Goal: Information Seeking & Learning: Check status

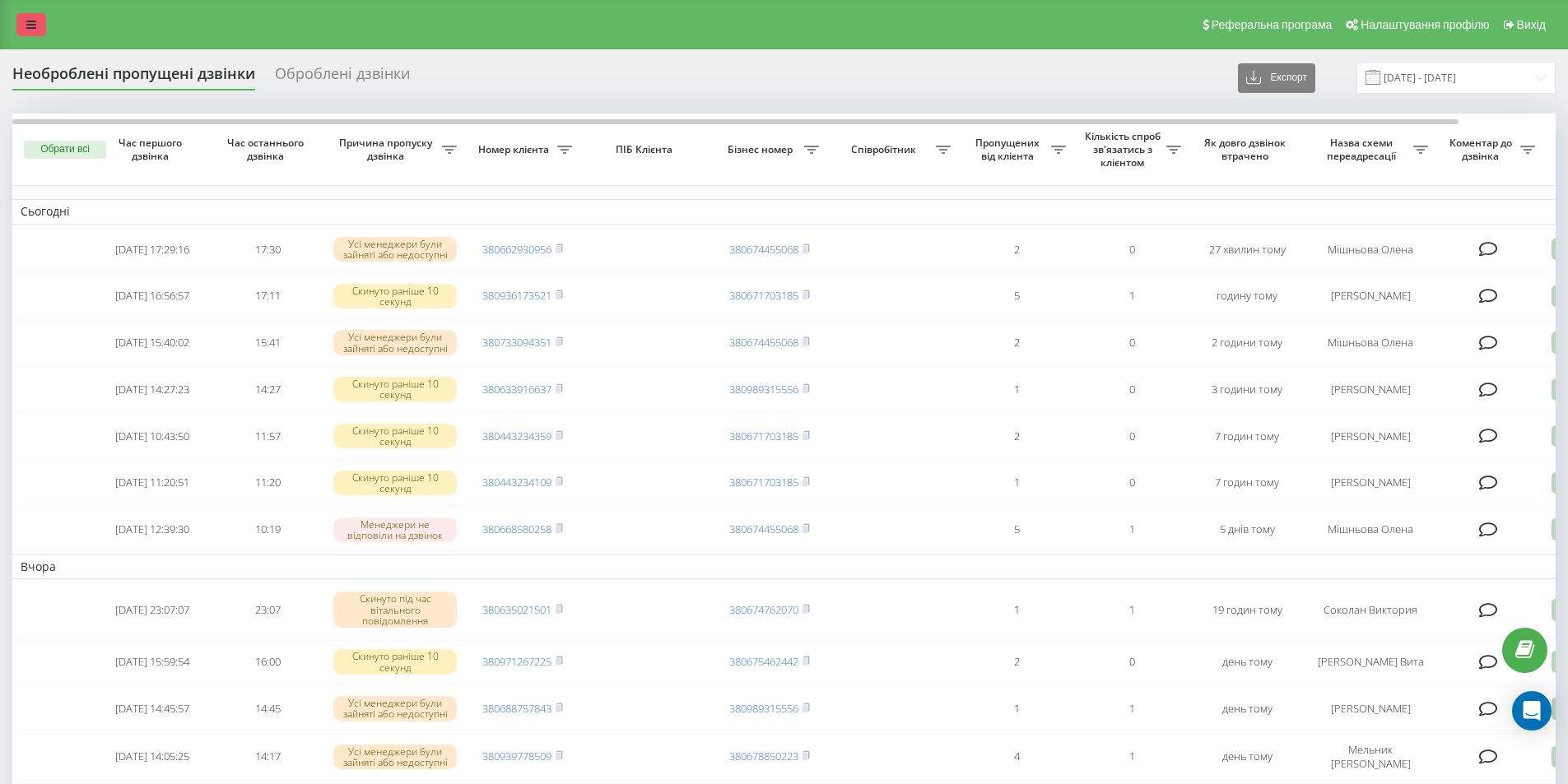
click at [38, 19] on link at bounding box center [31, 25] width 30 height 23
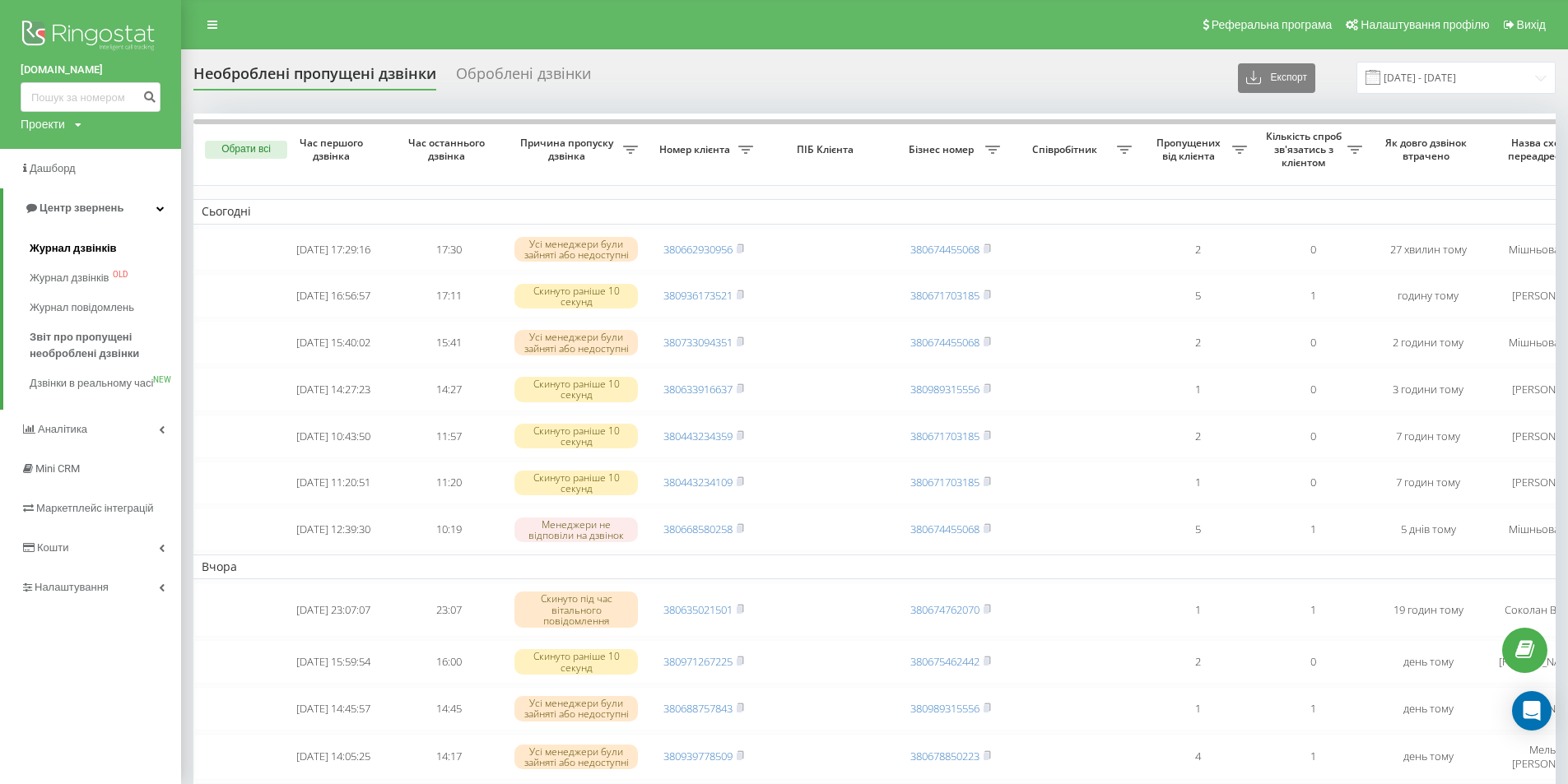
click at [55, 246] on span "Журнал дзвінків" at bounding box center [73, 248] width 88 height 16
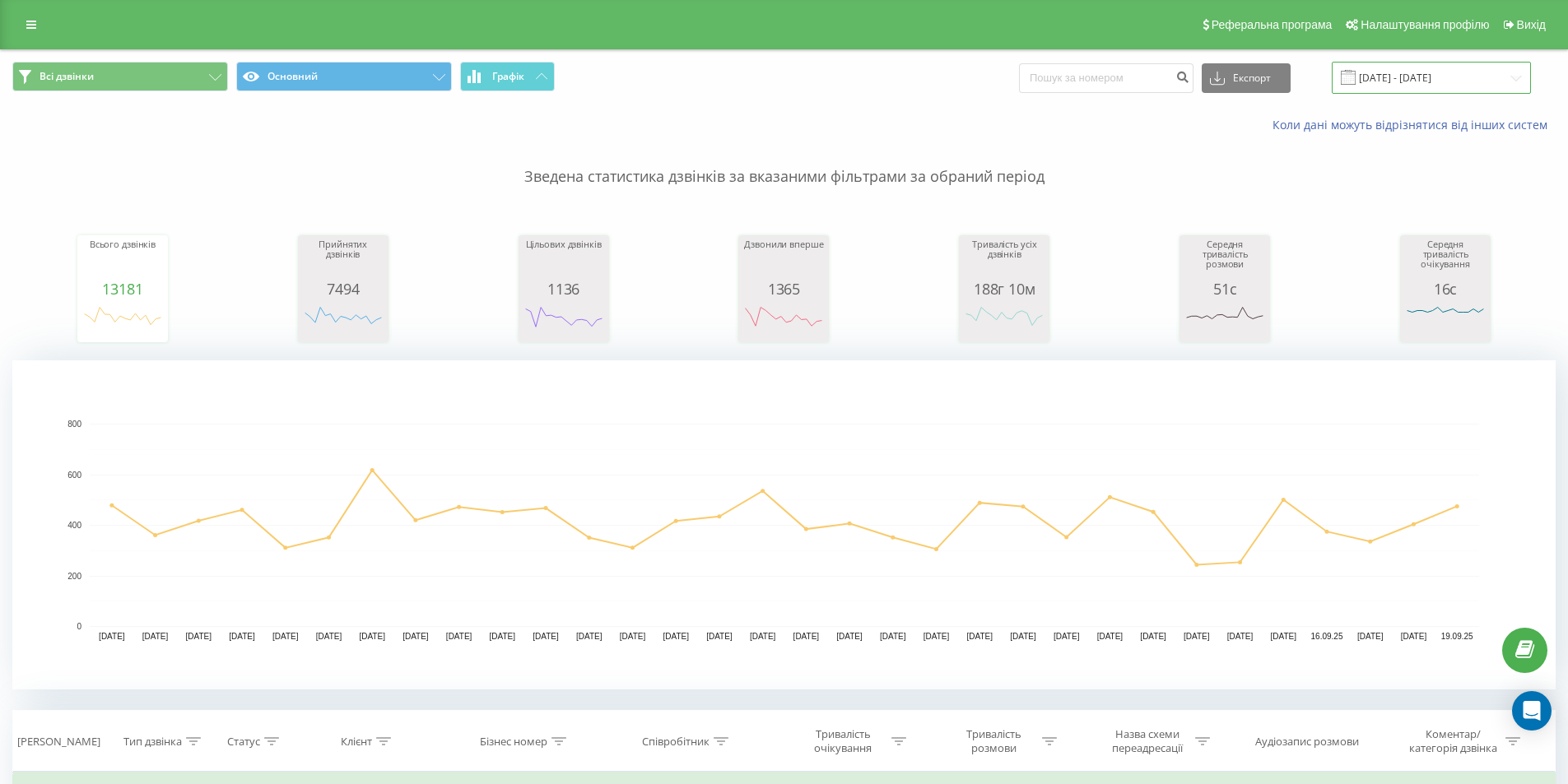
click at [1394, 69] on input "[DATE] - [DATE]" at bounding box center [1431, 78] width 199 height 32
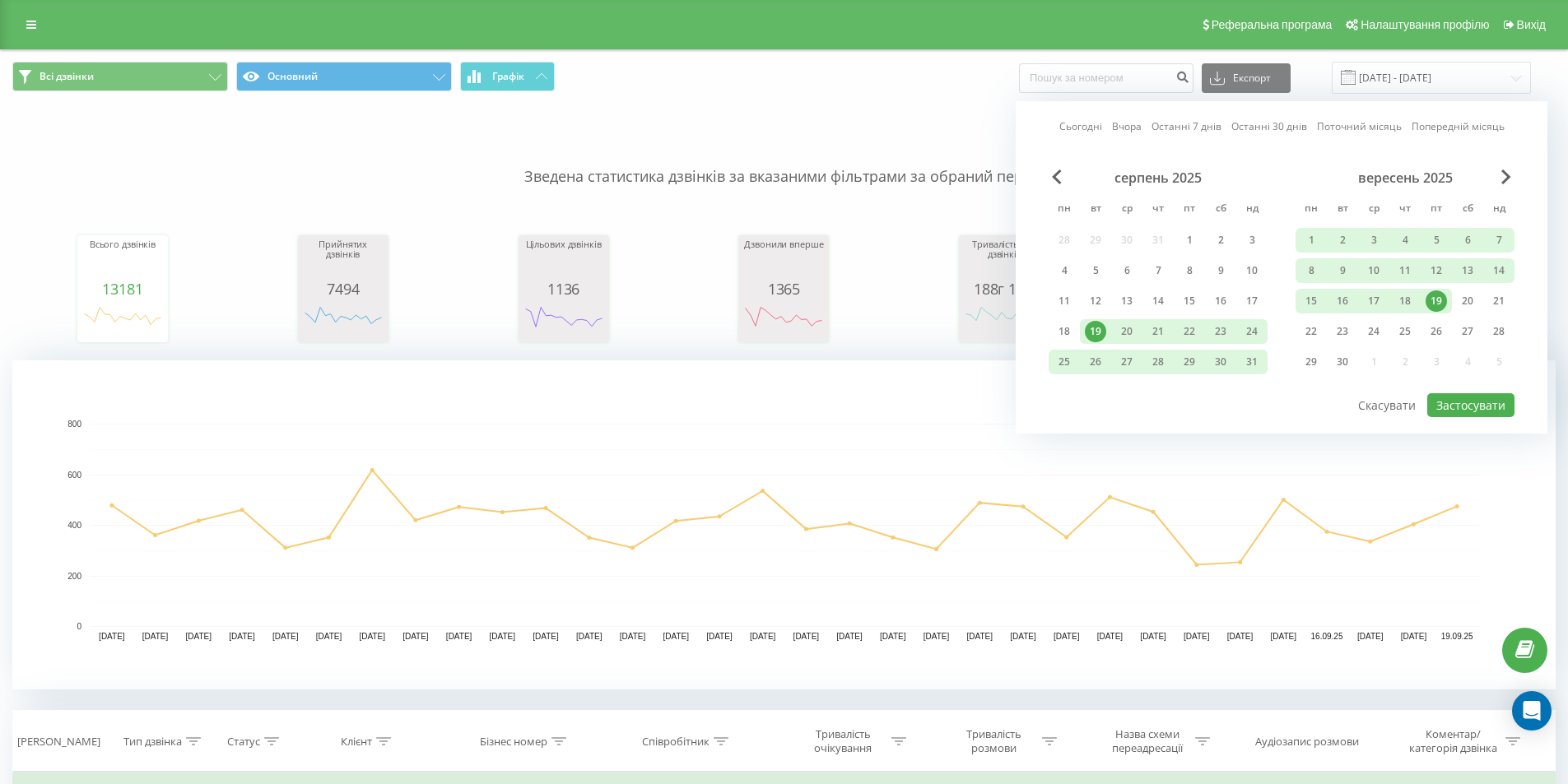
click at [1438, 293] on div "19" at bounding box center [1436, 301] width 22 height 22
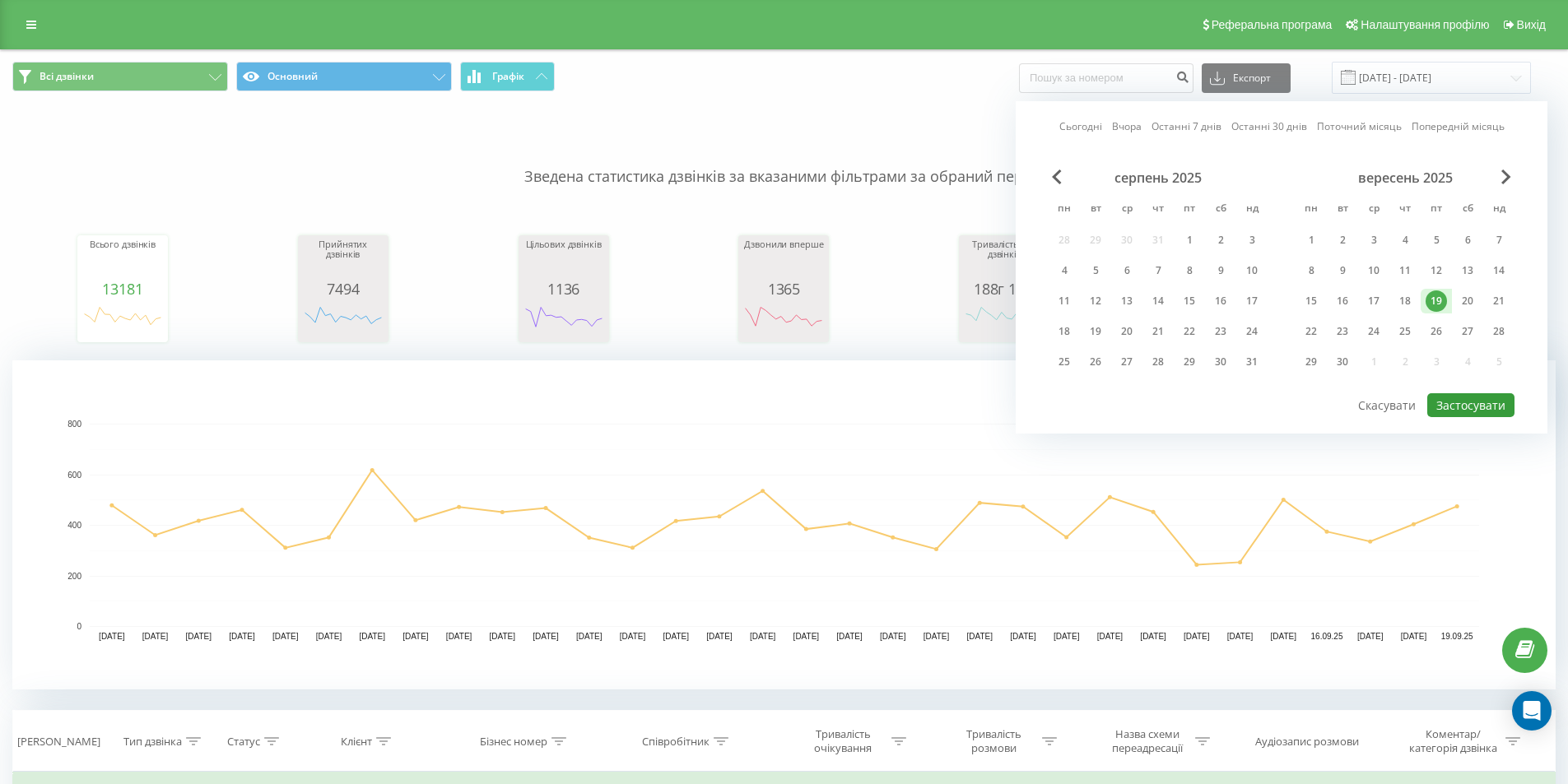
click at [1456, 399] on button "Застосувати" at bounding box center [1471, 405] width 88 height 23
click at [0, 0] on div at bounding box center [0, 0] width 0 height 0
type input "[DATE] - [DATE]"
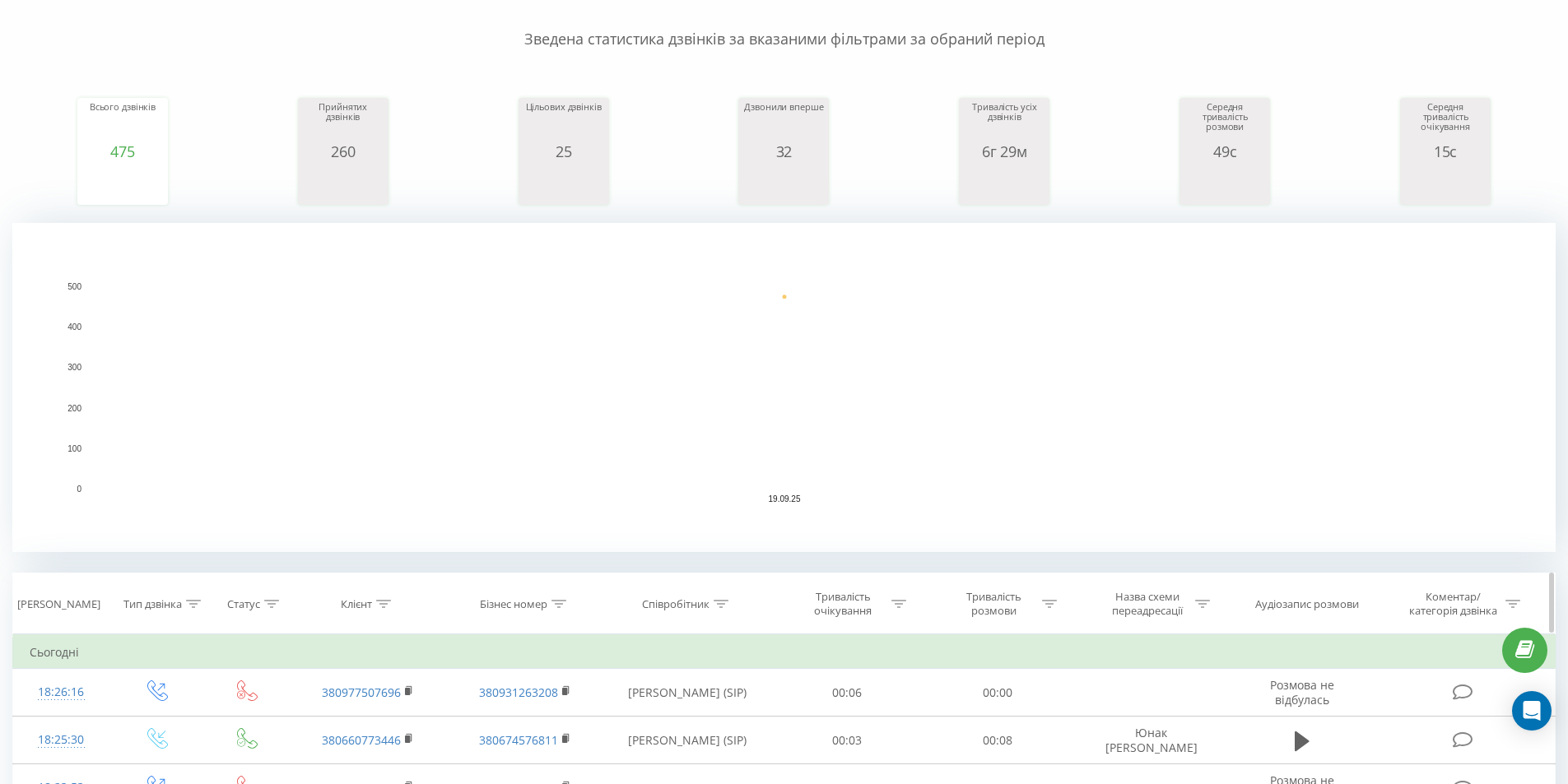
scroll to position [411, 0]
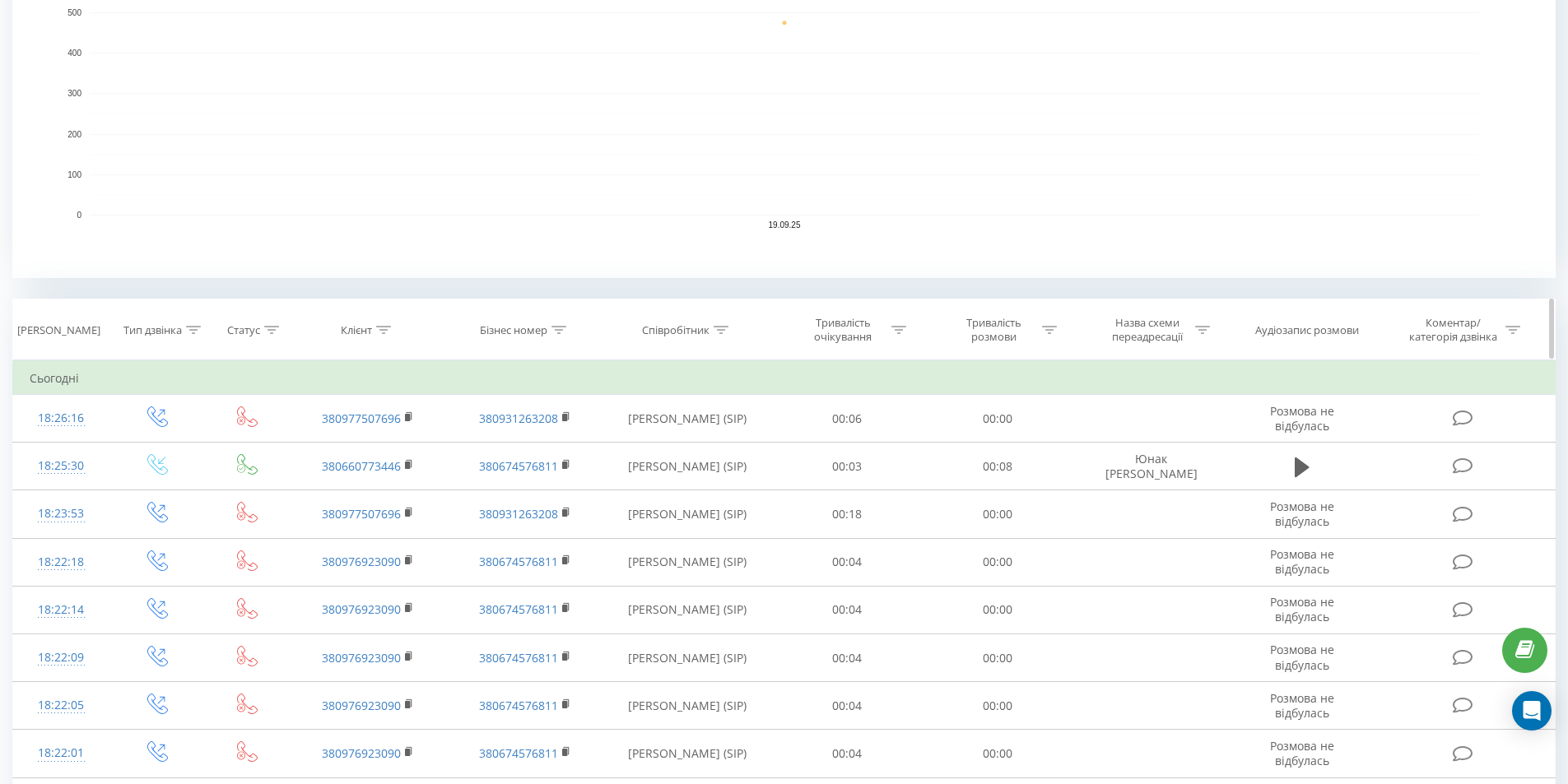
click at [728, 328] on icon at bounding box center [720, 329] width 14 height 8
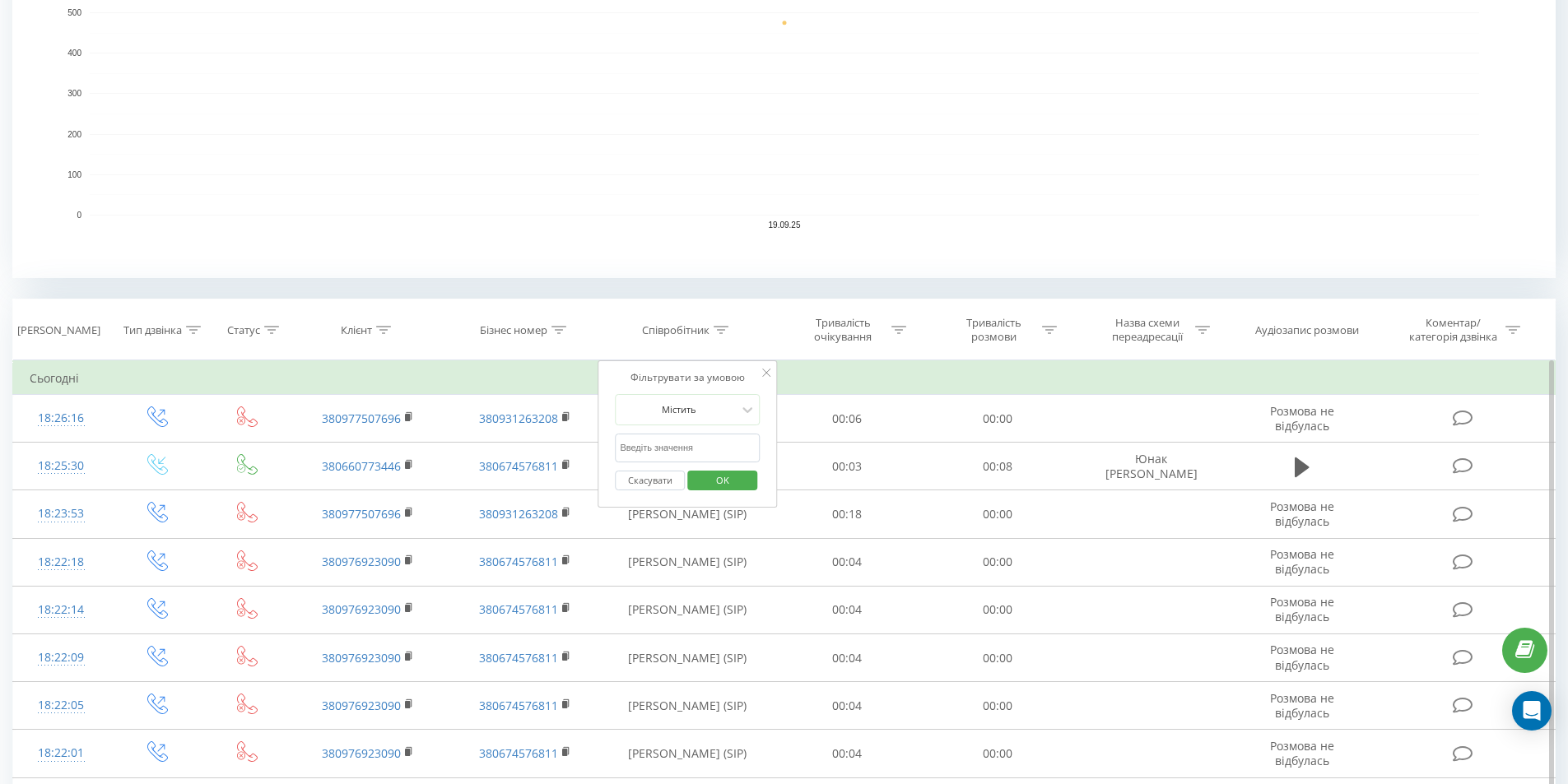
click at [702, 427] on form "Містить Скасувати OK" at bounding box center [687, 447] width 144 height 106
click at [688, 446] on input "text" at bounding box center [687, 447] width 144 height 29
type input "соколан"
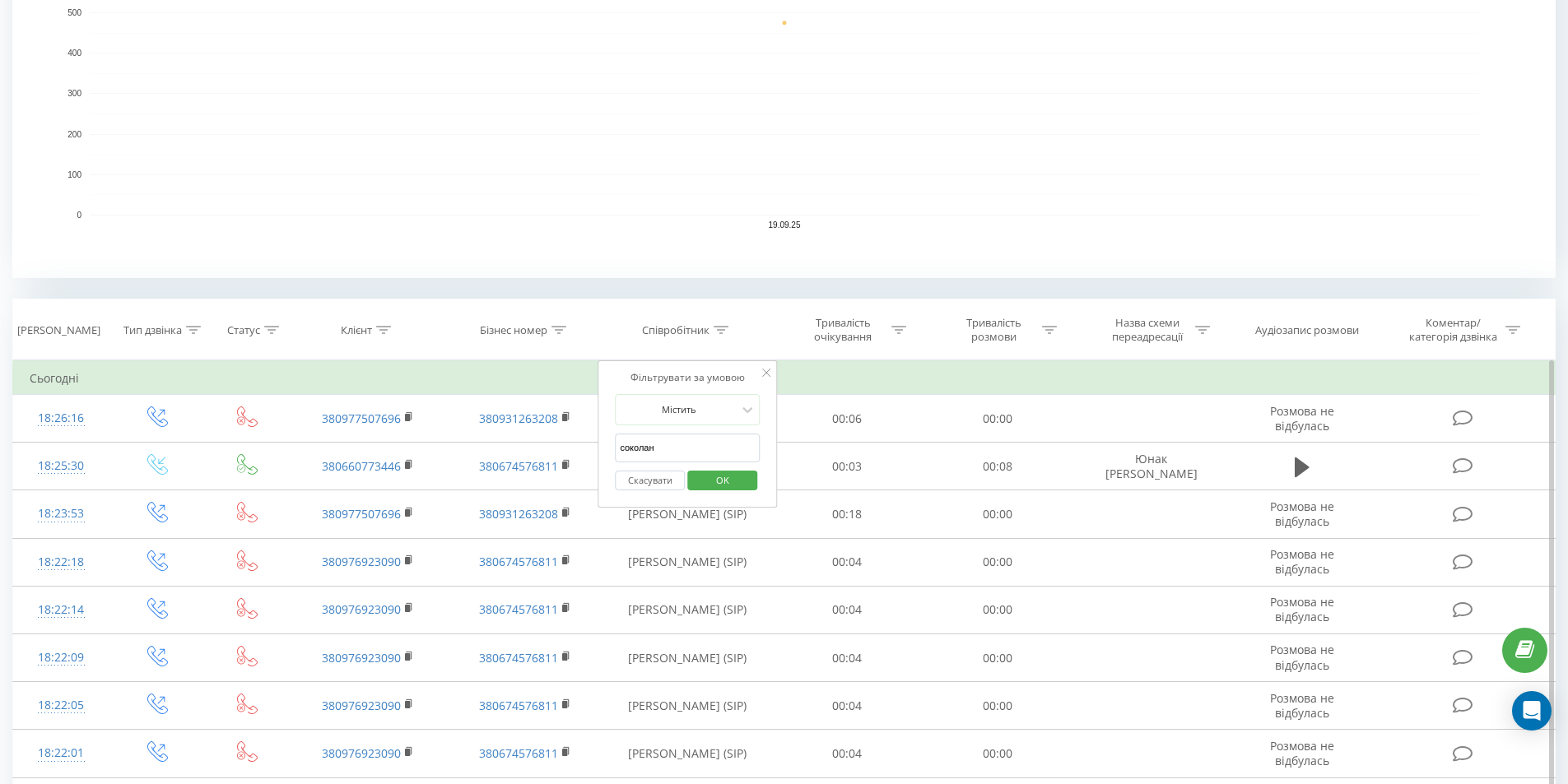
click button "OK" at bounding box center [721, 480] width 70 height 21
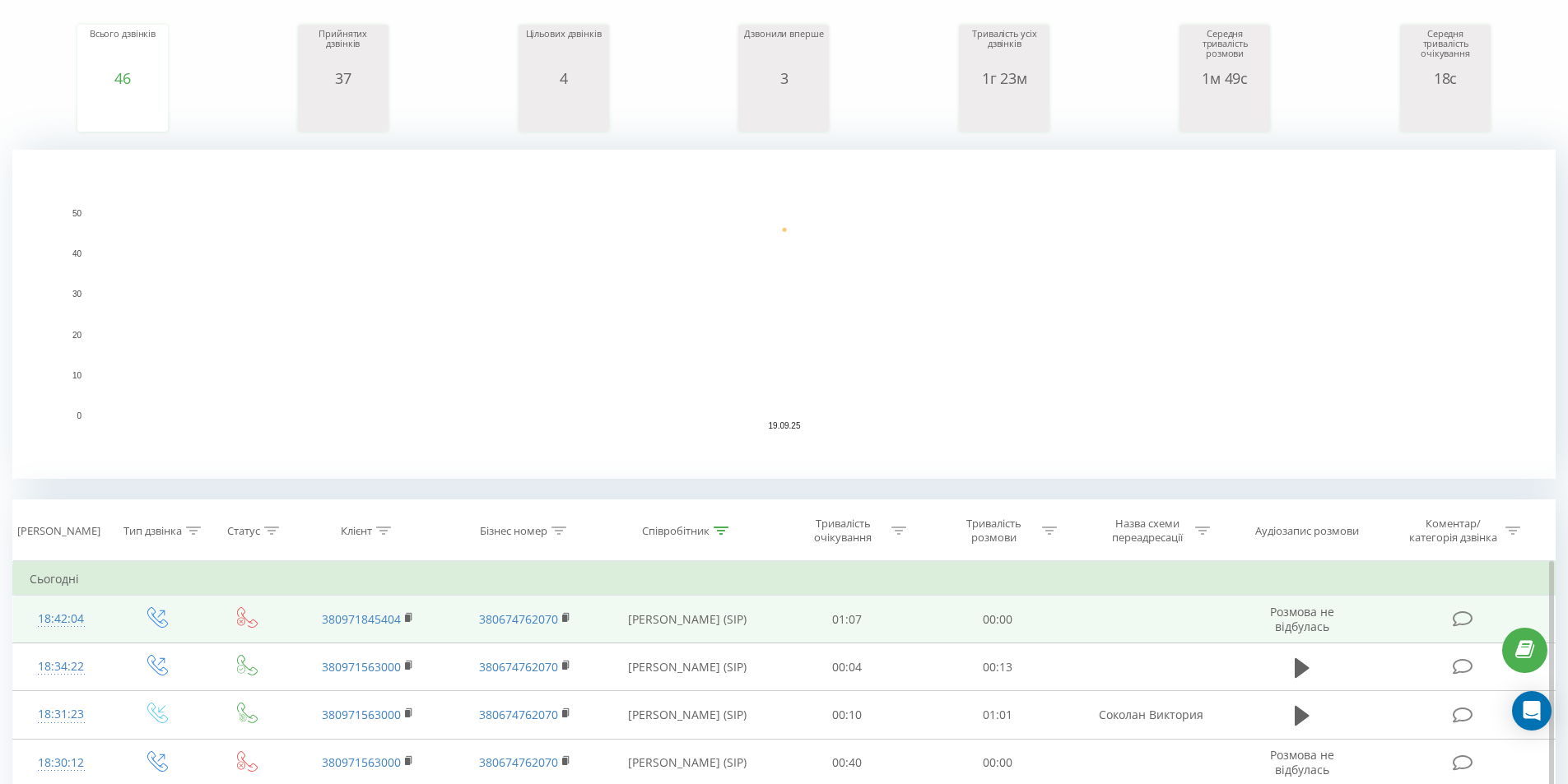
scroll to position [274, 0]
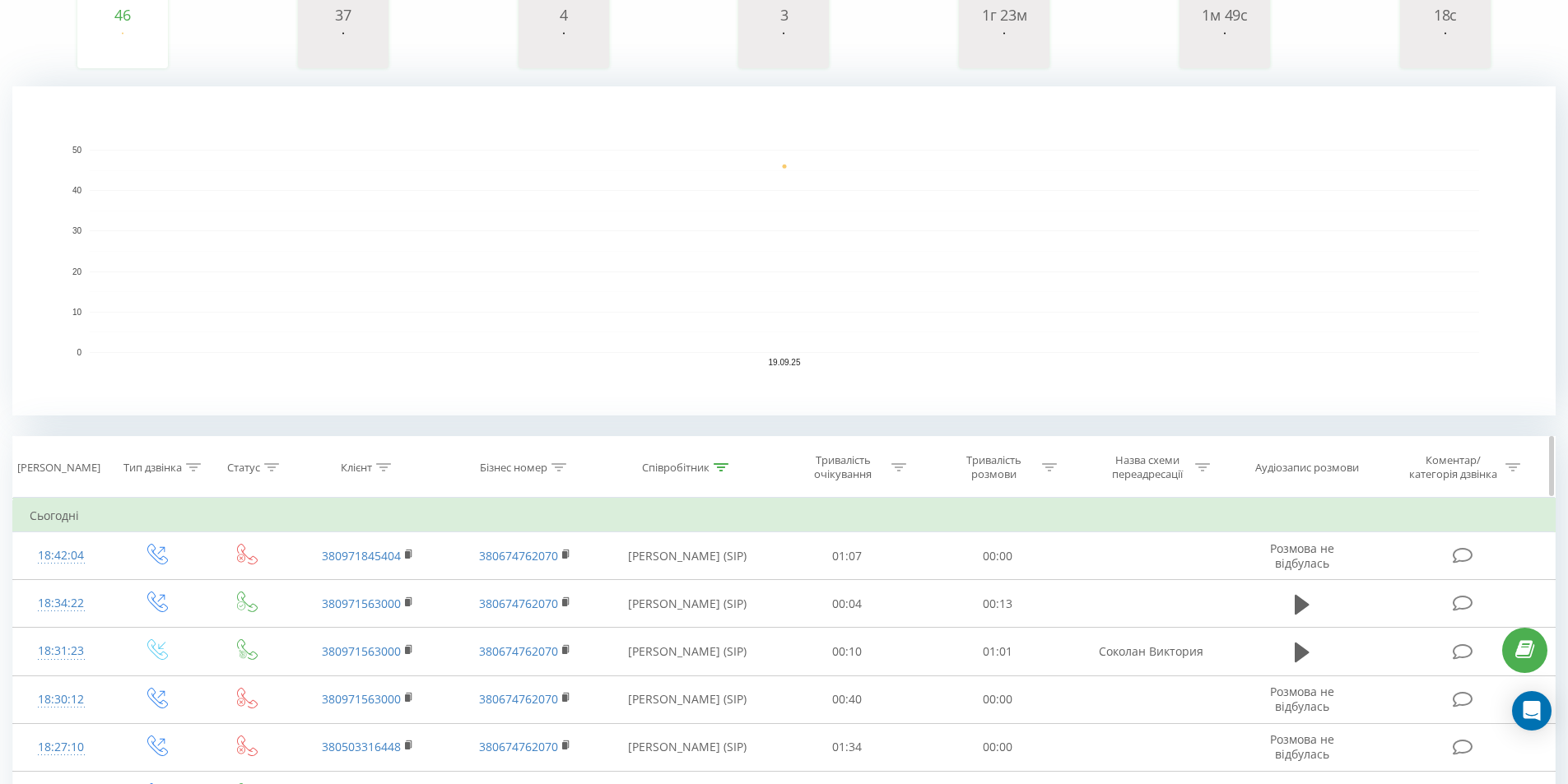
click at [723, 466] on icon at bounding box center [720, 466] width 14 height 8
click at [664, 589] on input "соколан" at bounding box center [687, 586] width 144 height 29
type input "с"
type input "."
click button "OK" at bounding box center [721, 618] width 70 height 21
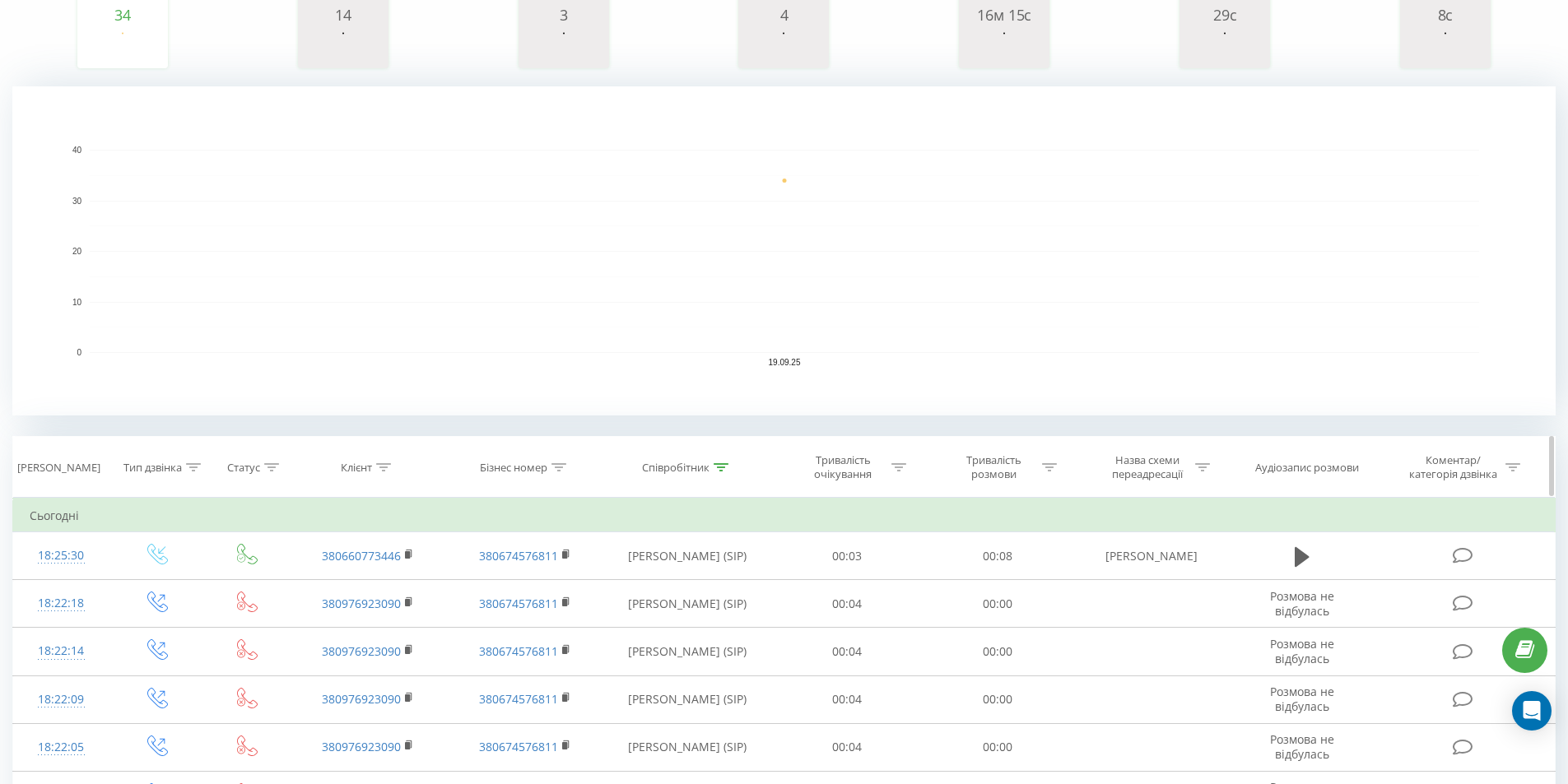
click at [719, 466] on icon at bounding box center [720, 466] width 14 height 8
click at [675, 585] on input "юнак" at bounding box center [687, 586] width 144 height 29
type input "ю"
click button "OK" at bounding box center [721, 618] width 70 height 21
click at [721, 467] on icon at bounding box center [720, 466] width 14 height 8
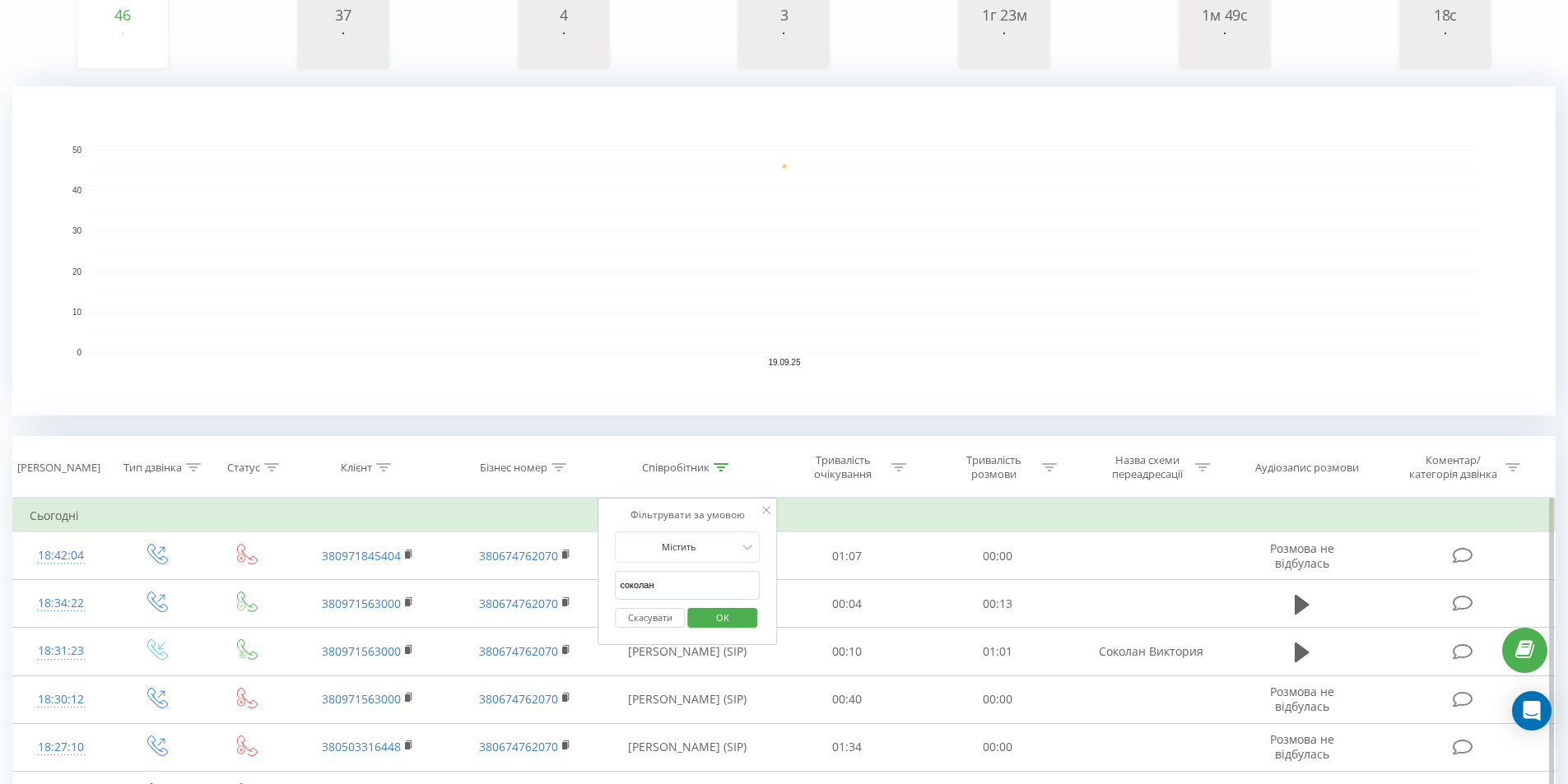
click at [681, 579] on input "соколан" at bounding box center [687, 586] width 144 height 29
type input "с"
click at [693, 611] on button "OK" at bounding box center [721, 618] width 70 height 21
click at [0, 0] on div at bounding box center [0, 0] width 0 height 0
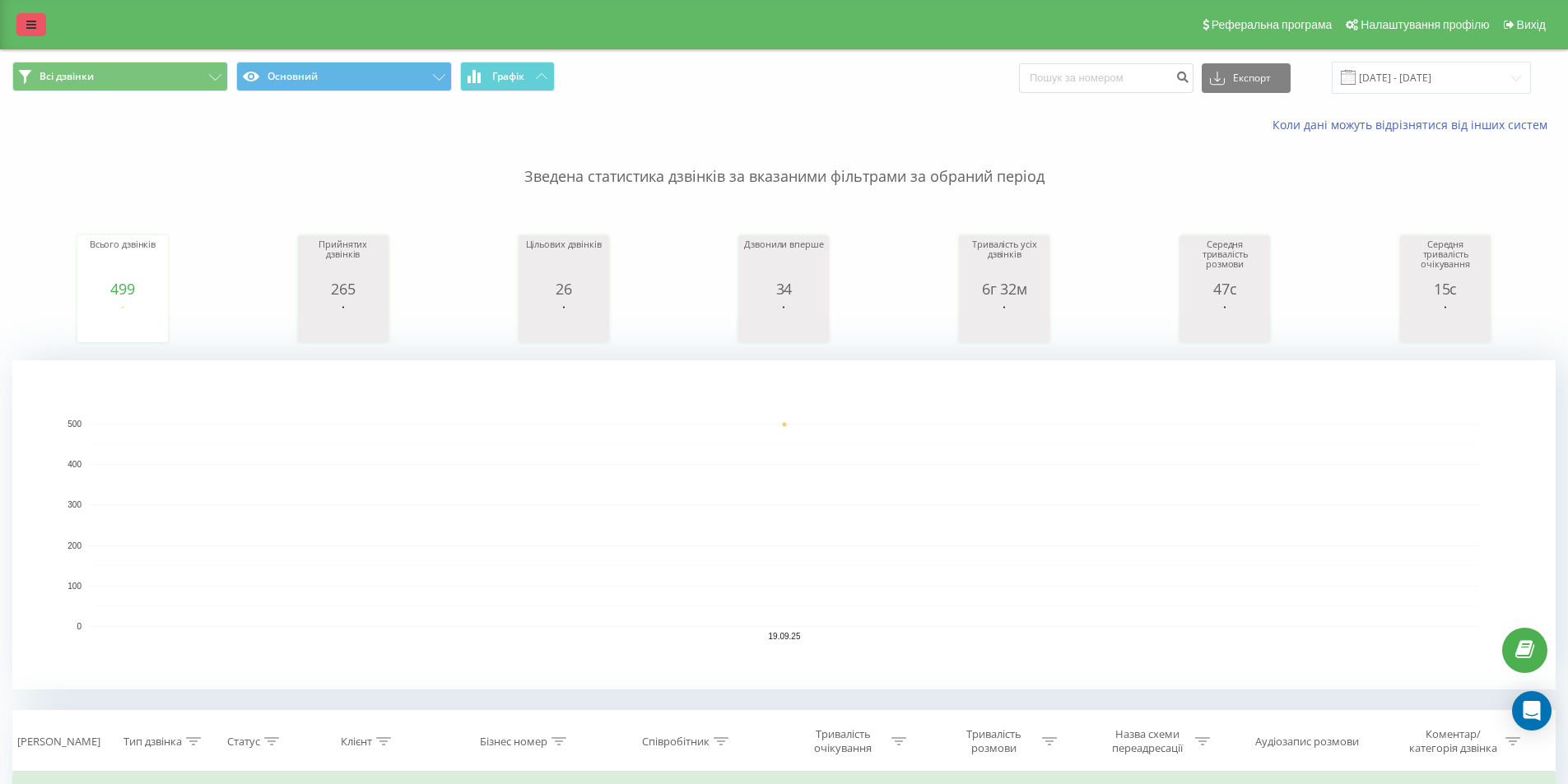
click at [32, 23] on icon at bounding box center [31, 24] width 10 height 12
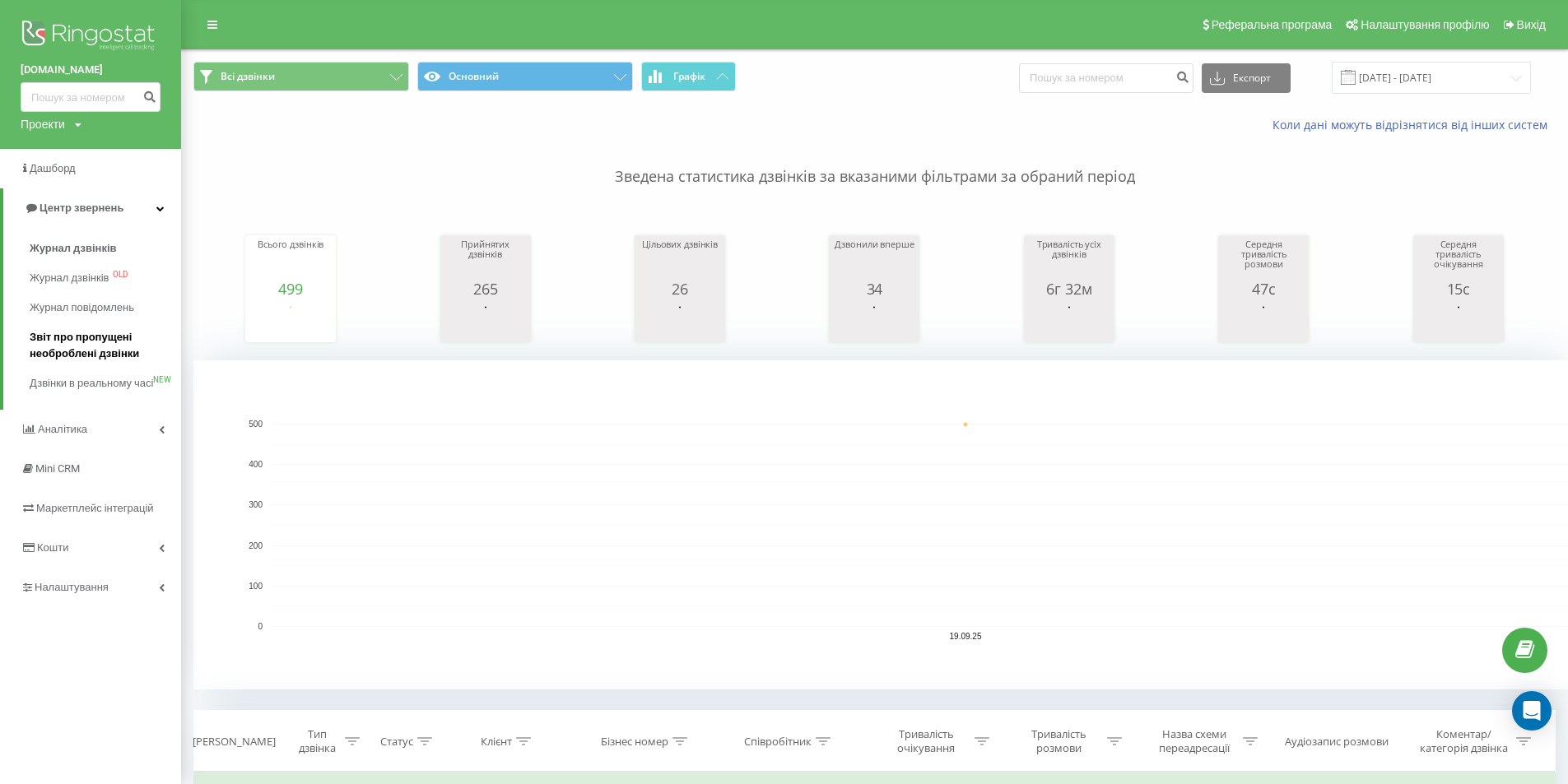
click at [57, 338] on span "Звіт про пропущені необроблені дзвінки" at bounding box center [101, 346] width 144 height 32
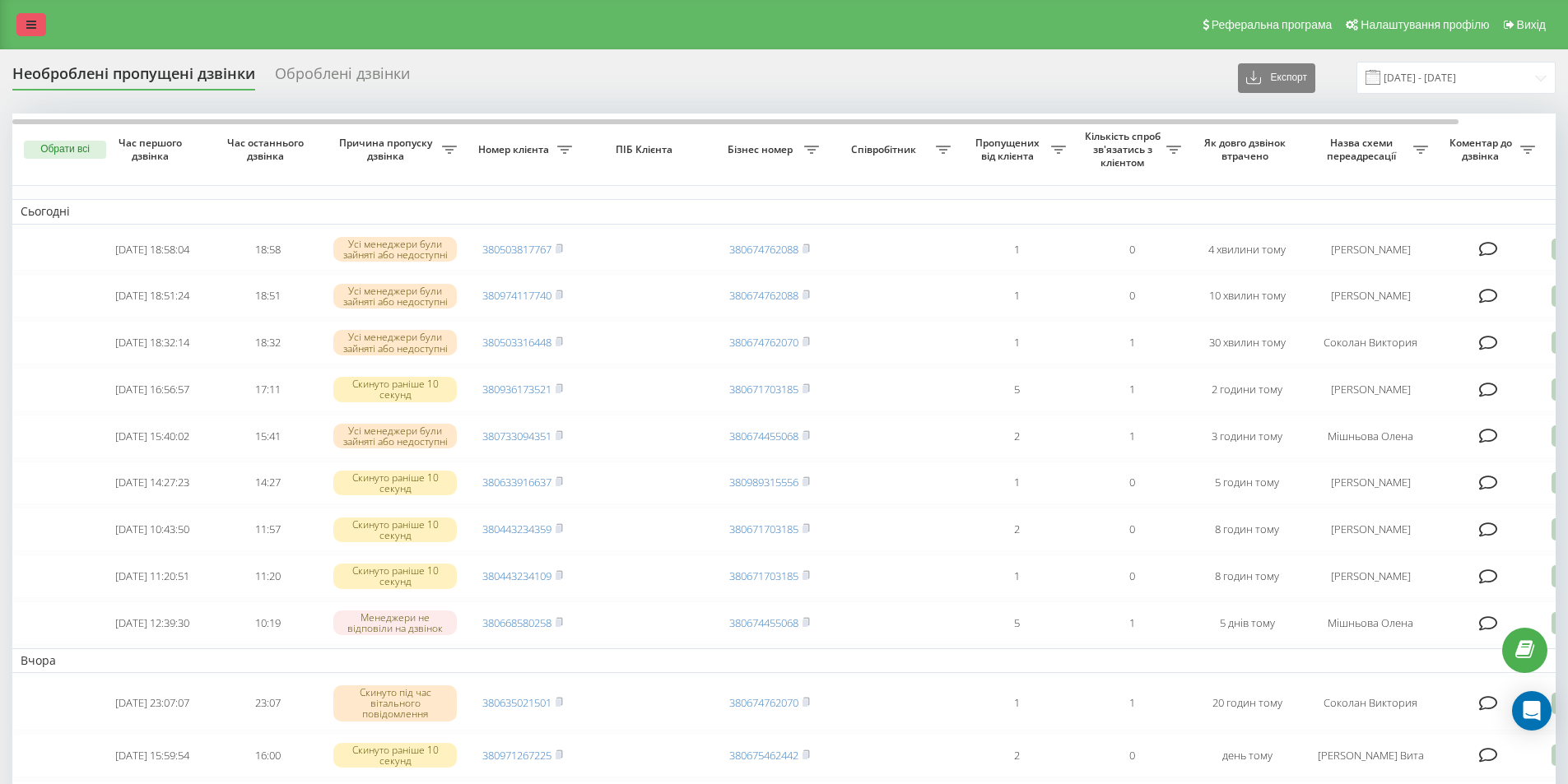
click at [32, 31] on link at bounding box center [31, 25] width 30 height 23
click at [32, 24] on icon at bounding box center [31, 24] width 10 height 12
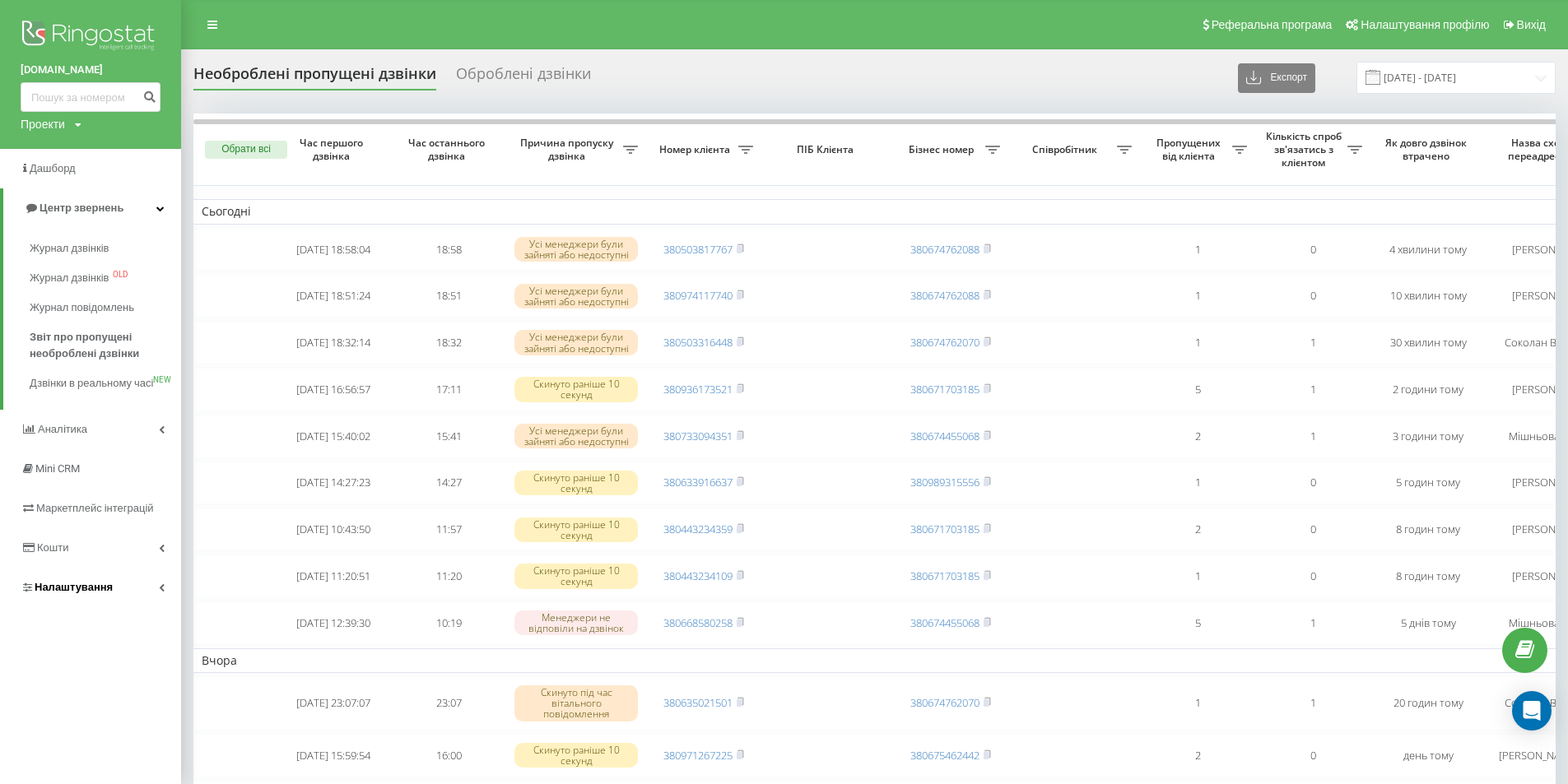
click at [68, 593] on span "Налаштування" at bounding box center [73, 587] width 79 height 13
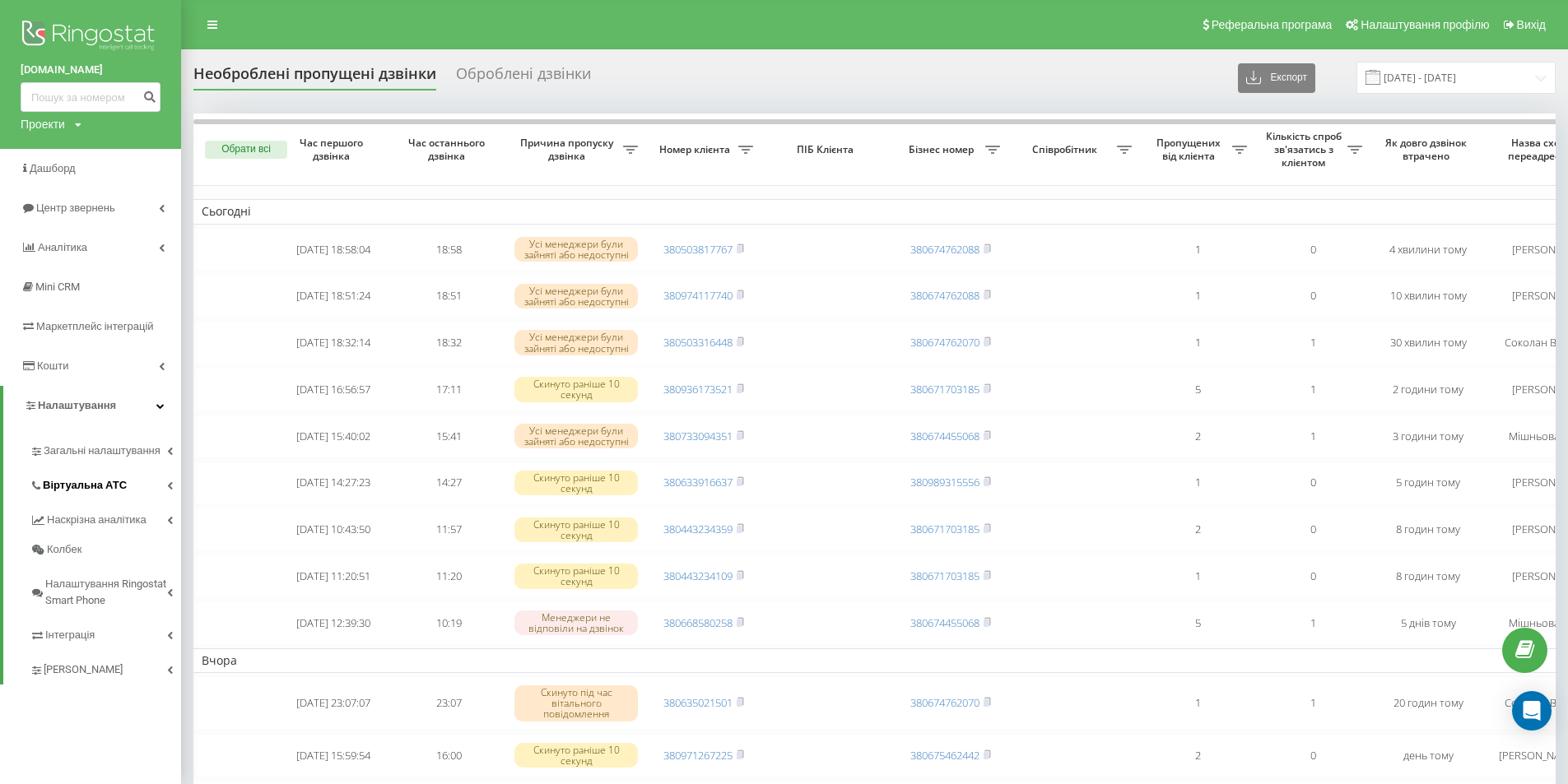
click at [84, 484] on span "Віртуальна АТС" at bounding box center [84, 485] width 84 height 16
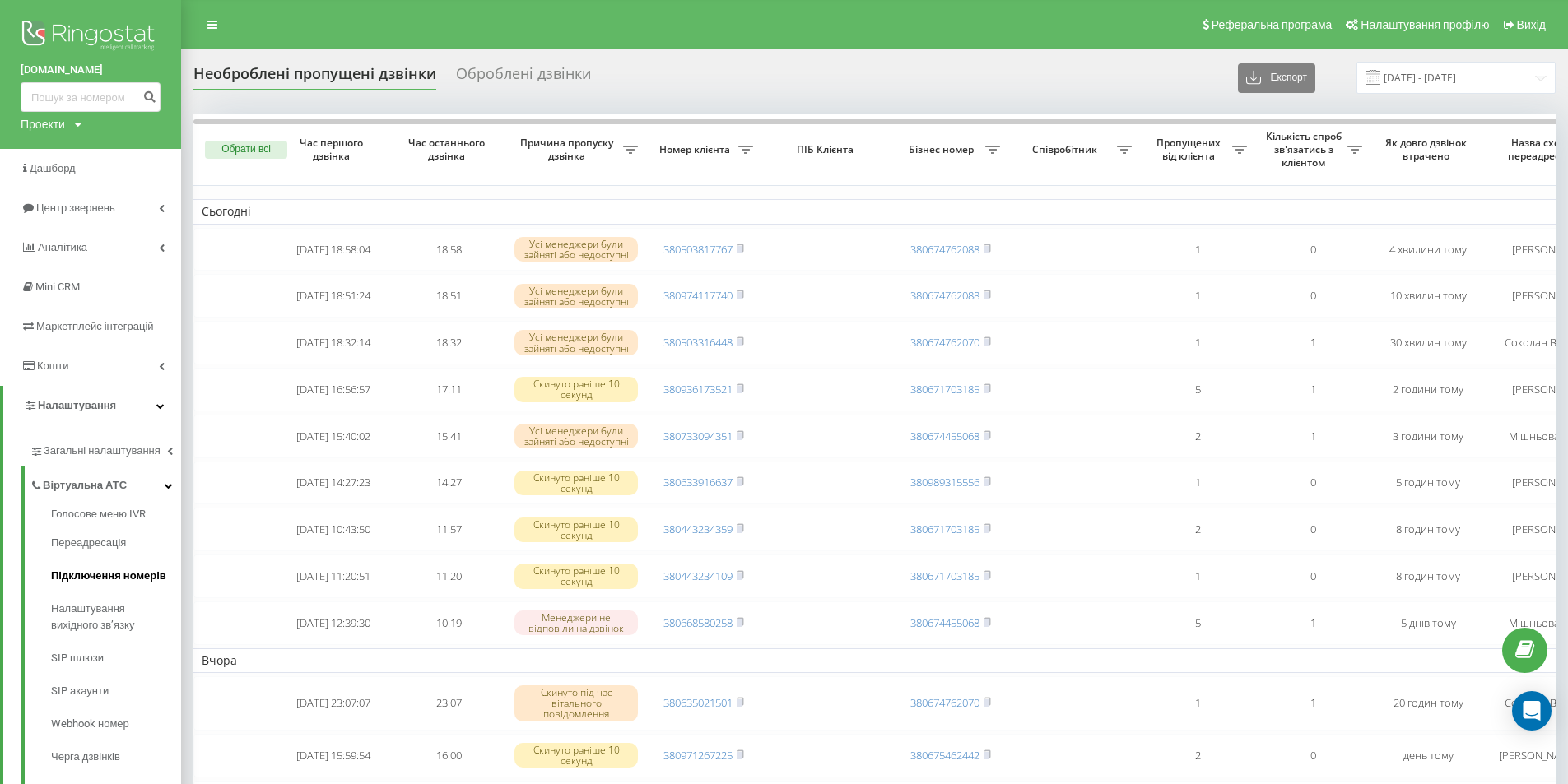
click at [91, 576] on span "Підключення номерів" at bounding box center [109, 576] width 116 height 16
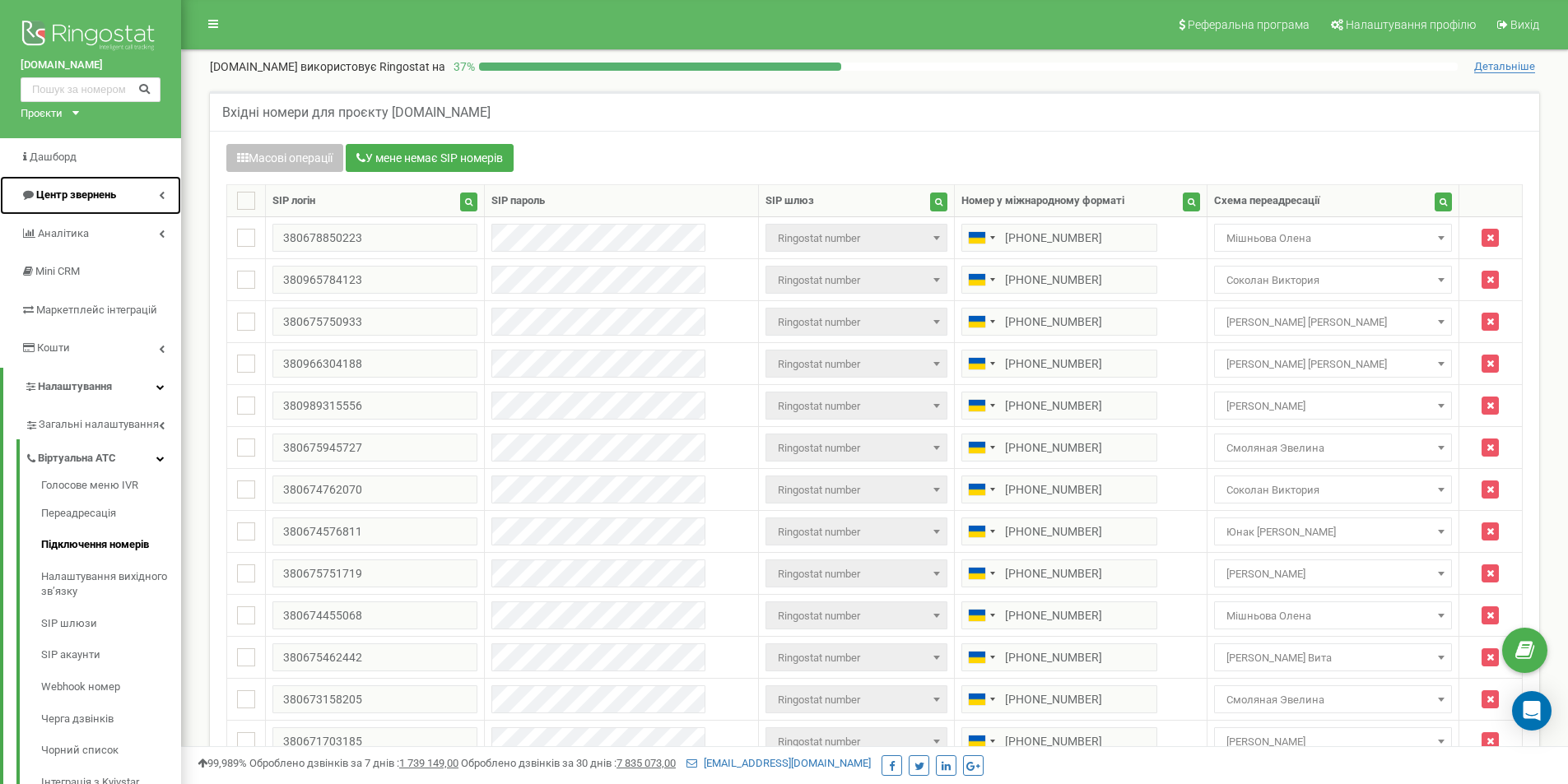
click at [70, 188] on span "Центр звернень" at bounding box center [69, 195] width 96 height 15
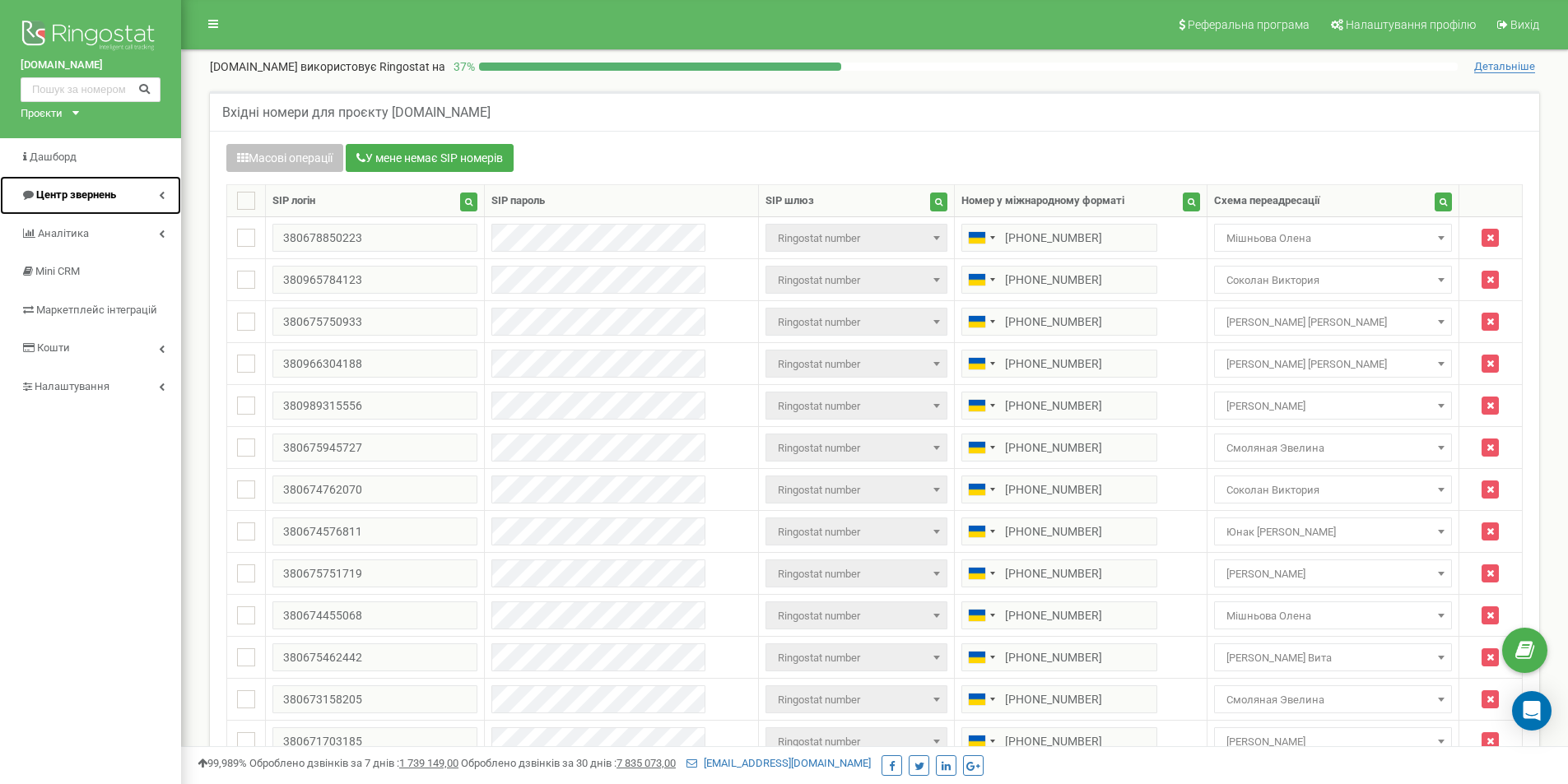
click at [70, 197] on span "Центр звернень" at bounding box center [76, 195] width 79 height 13
click at [87, 195] on span "Центр звернень" at bounding box center [76, 195] width 79 height 13
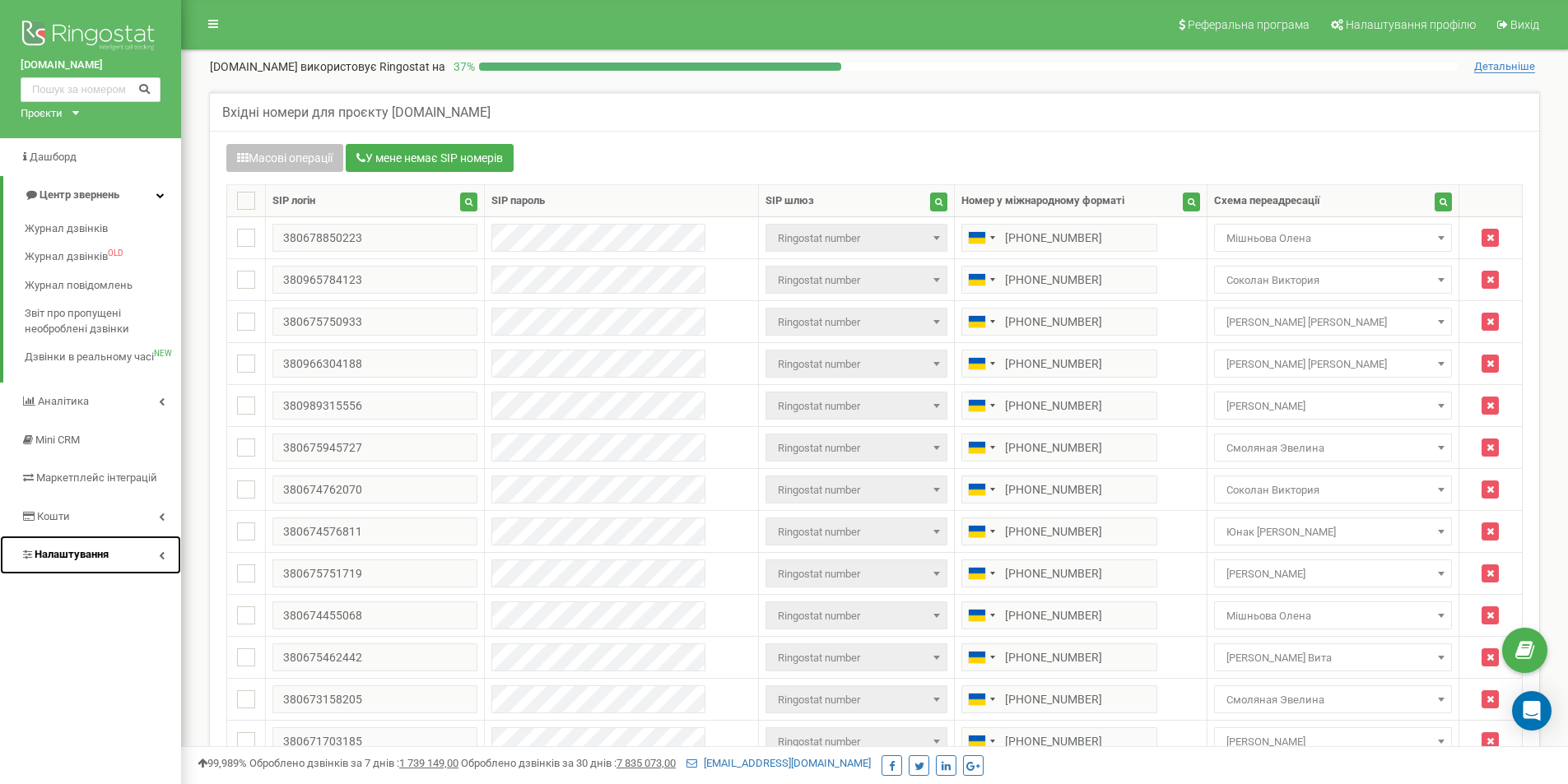
click at [77, 554] on span "Налаштування" at bounding box center [71, 554] width 74 height 13
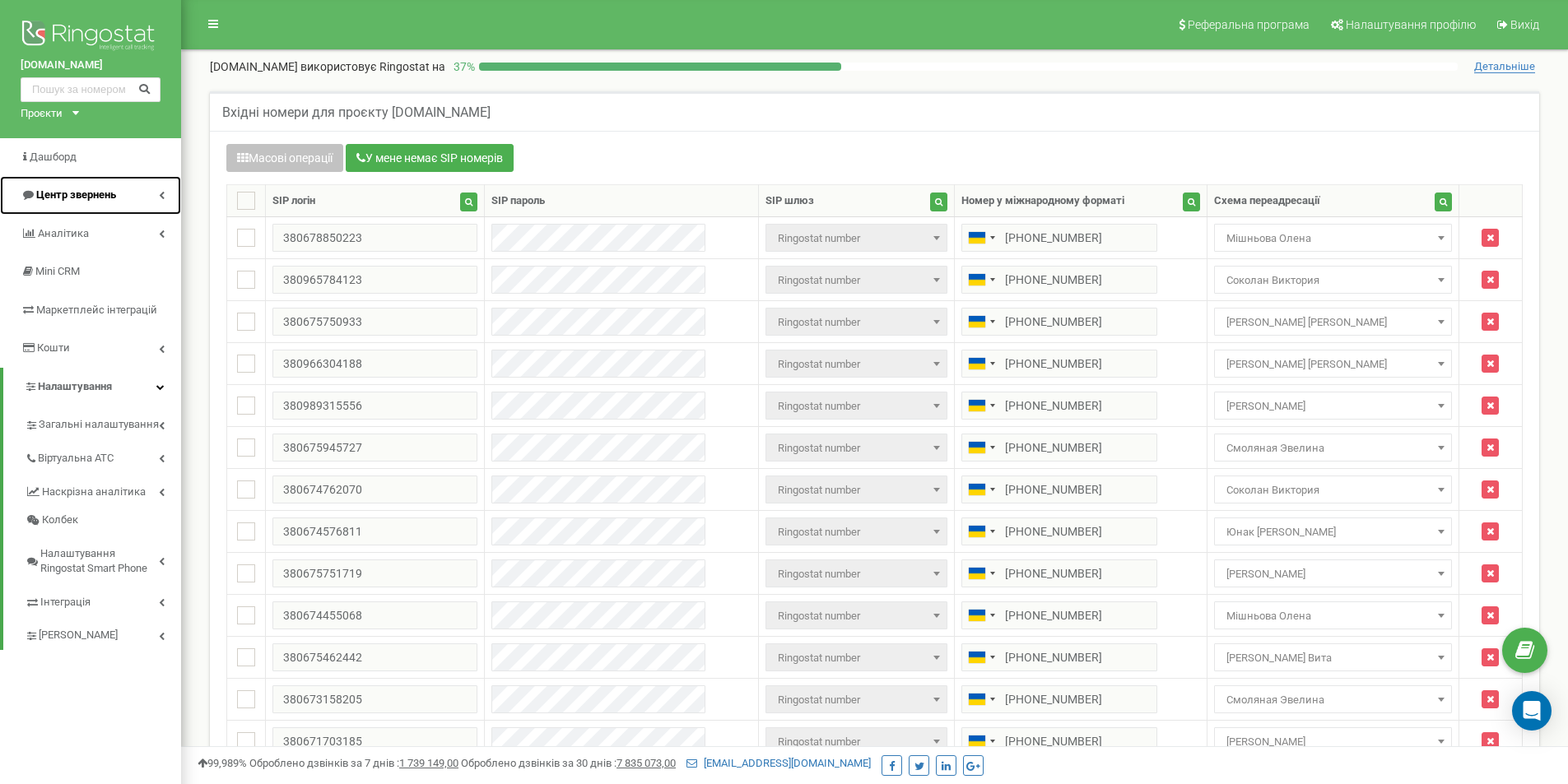
click at [68, 191] on span "Центр звернень" at bounding box center [76, 195] width 79 height 13
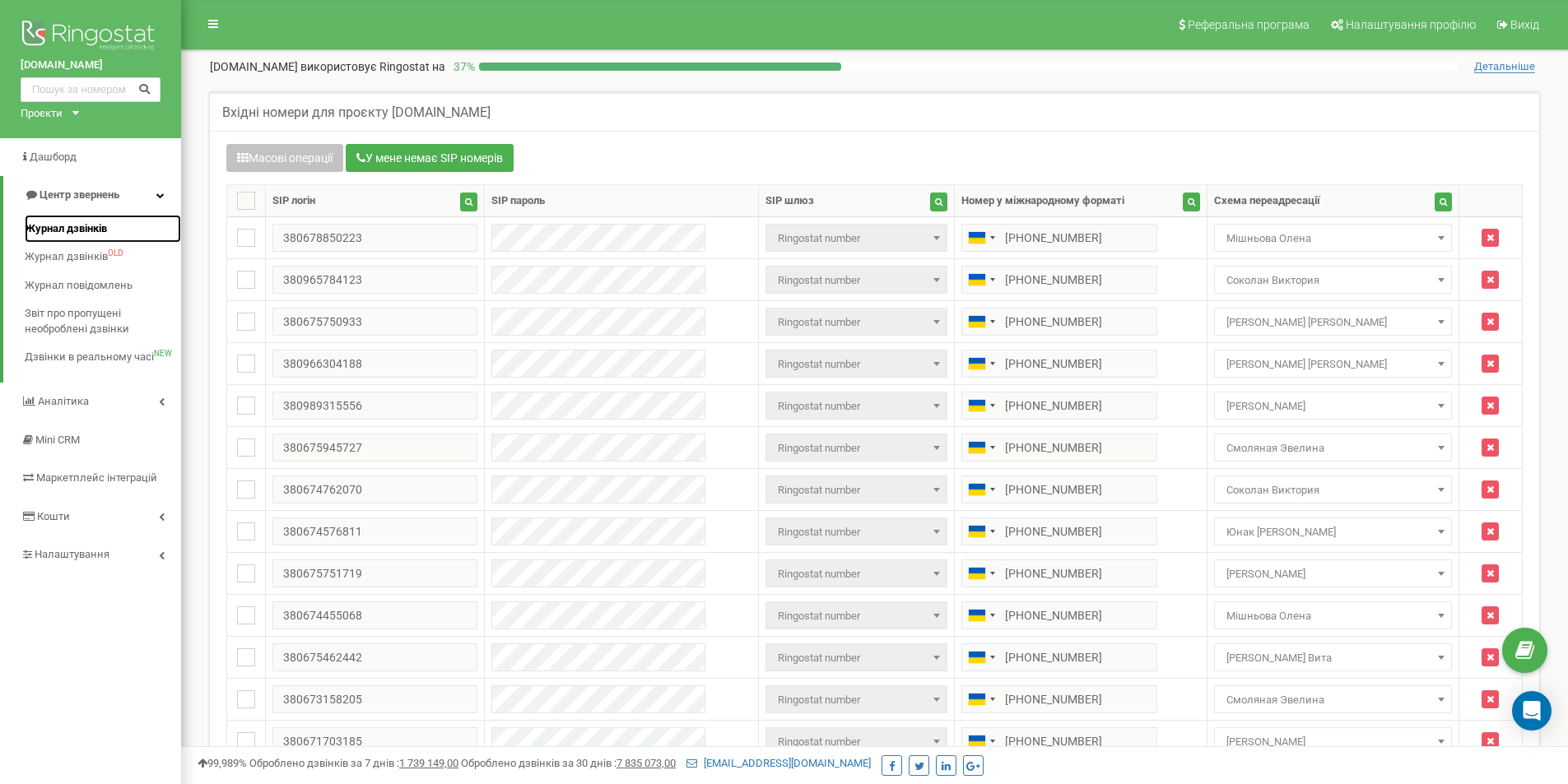
click at [66, 218] on link "Журнал дзвінків" at bounding box center [102, 229] width 156 height 29
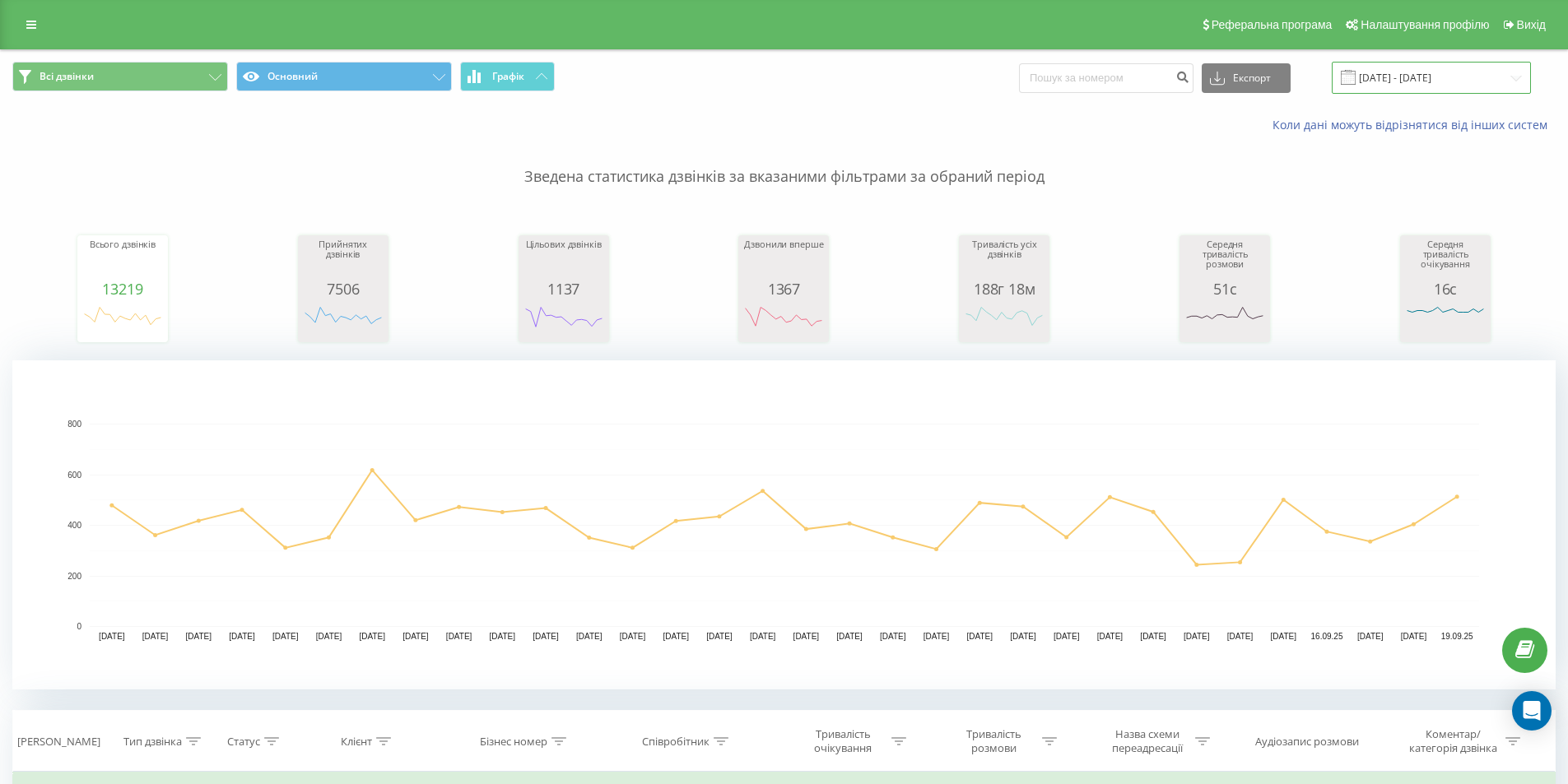
click at [1422, 79] on input "[DATE] - [DATE]" at bounding box center [1431, 78] width 199 height 32
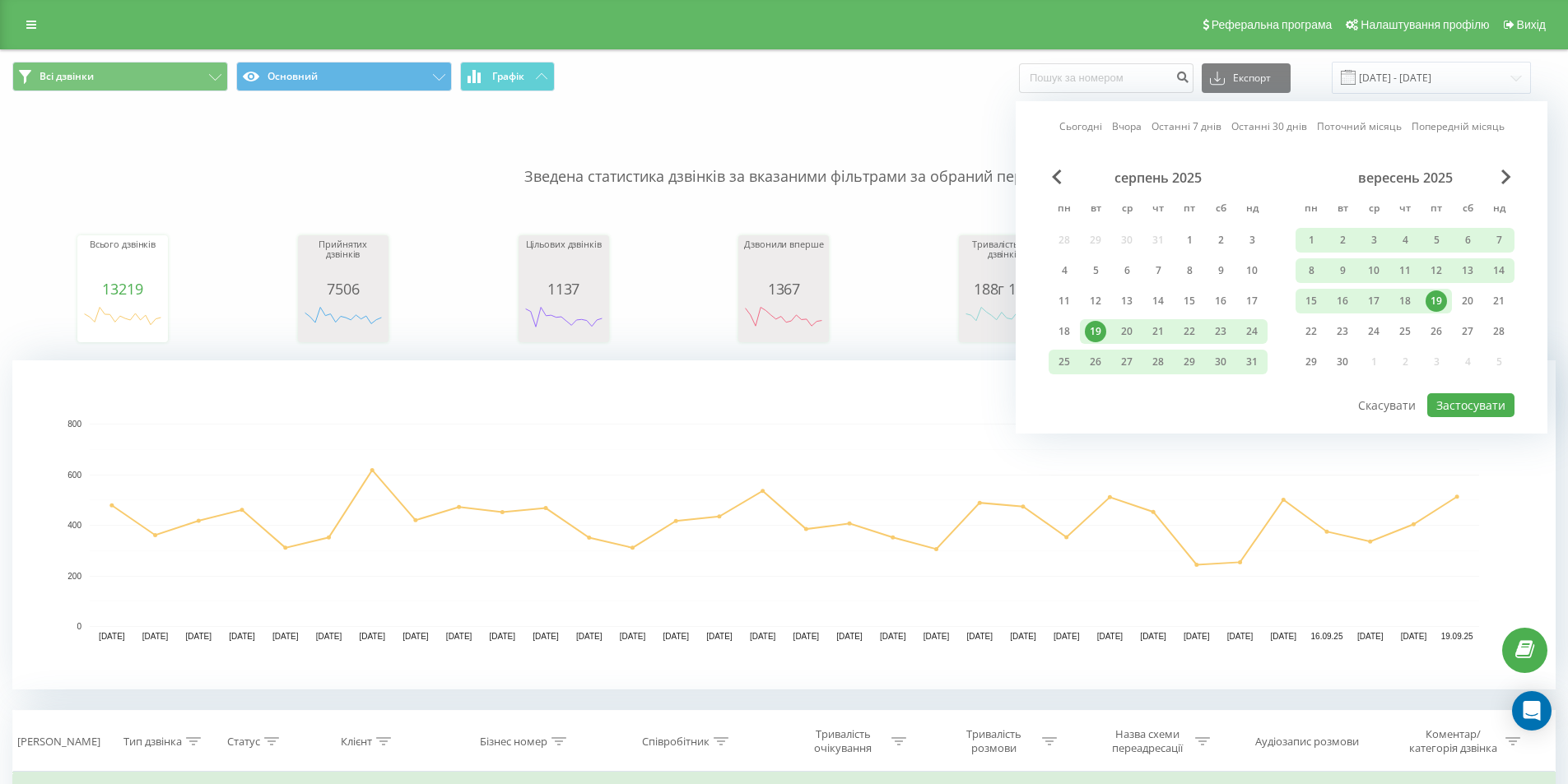
click at [1439, 293] on div "19" at bounding box center [1436, 301] width 22 height 22
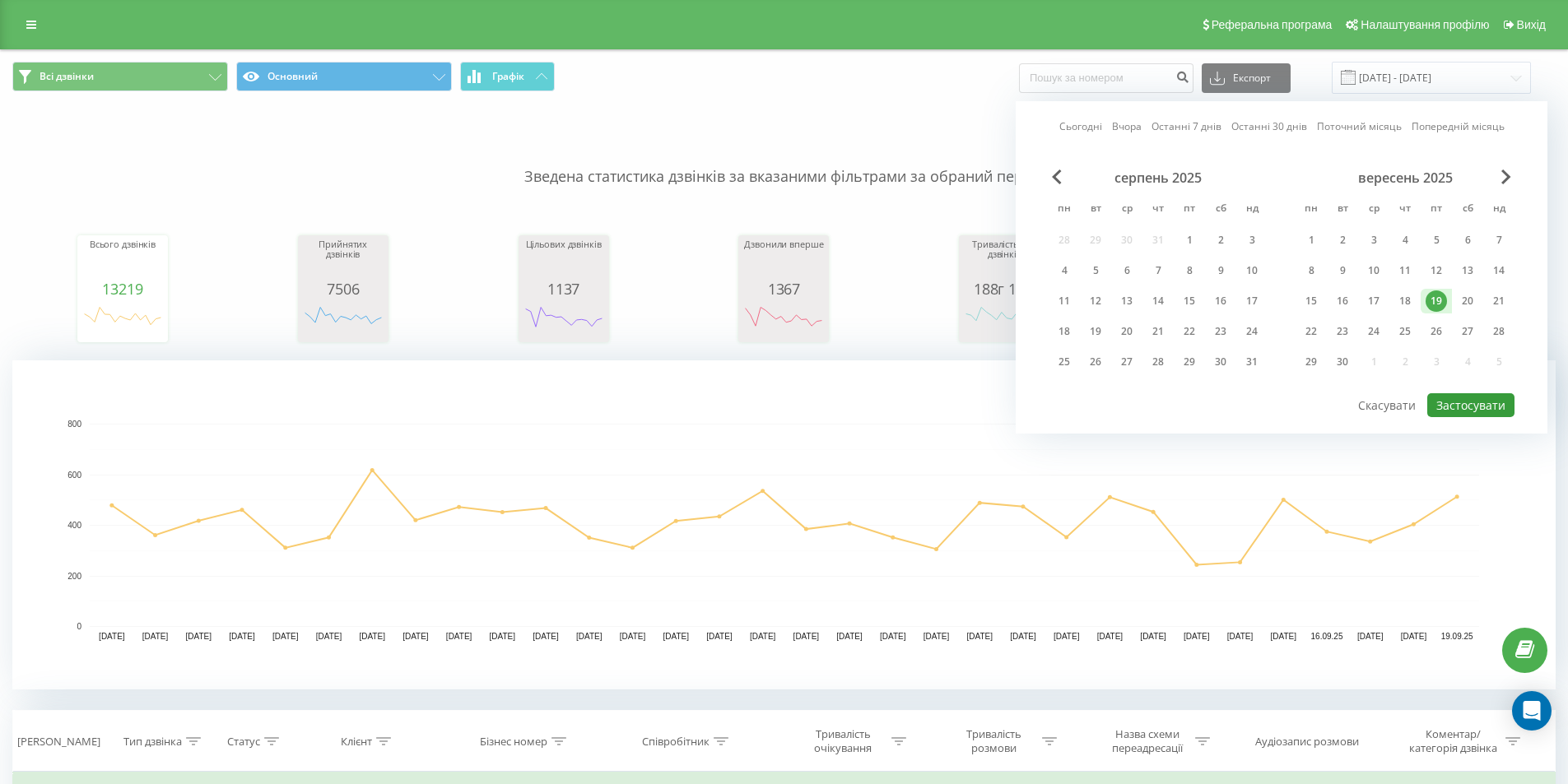
click at [1461, 398] on button "Застосувати" at bounding box center [1471, 405] width 88 height 23
type input "19.09.2025 - 19.09.2025"
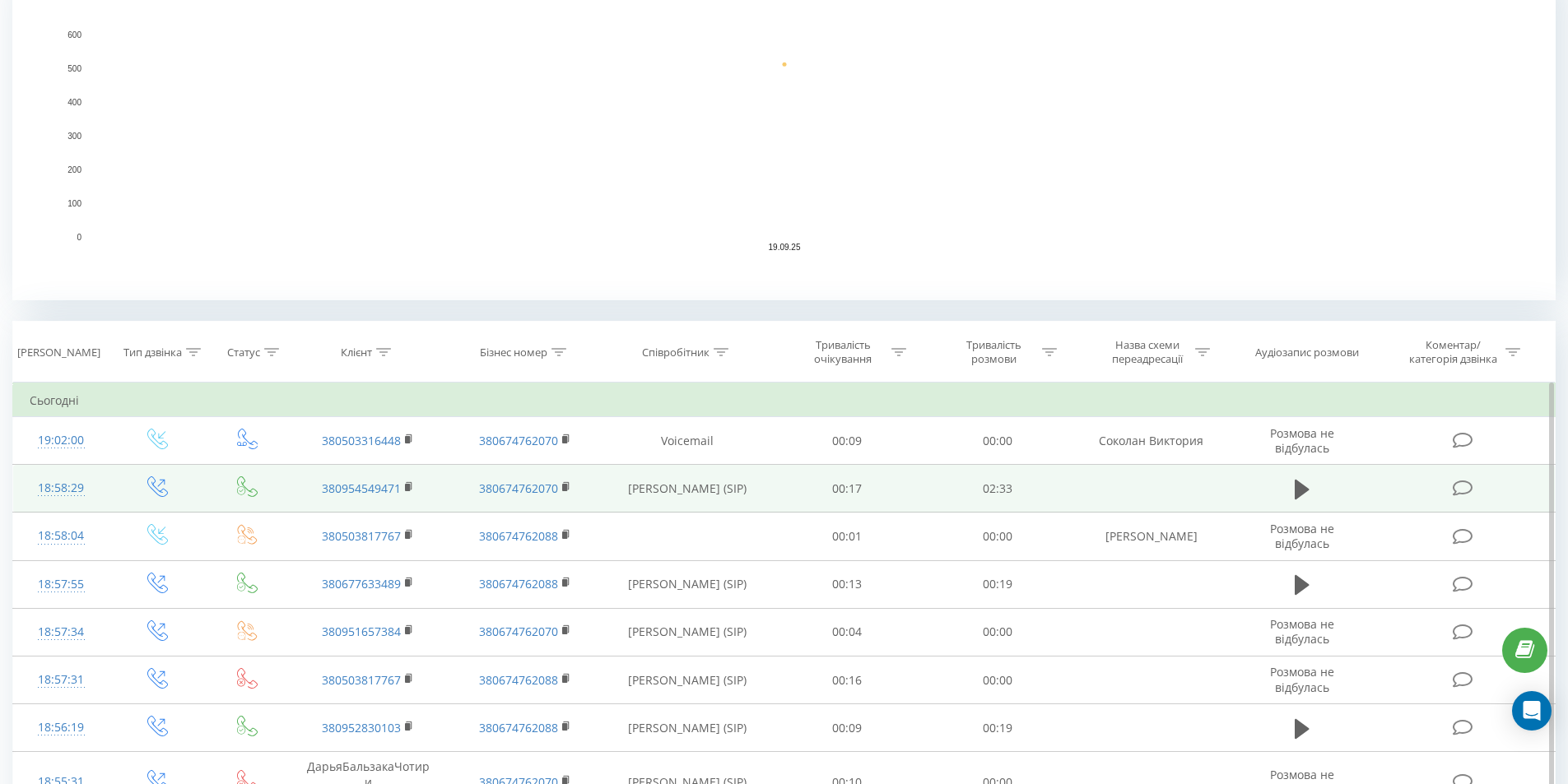
scroll to position [411, 0]
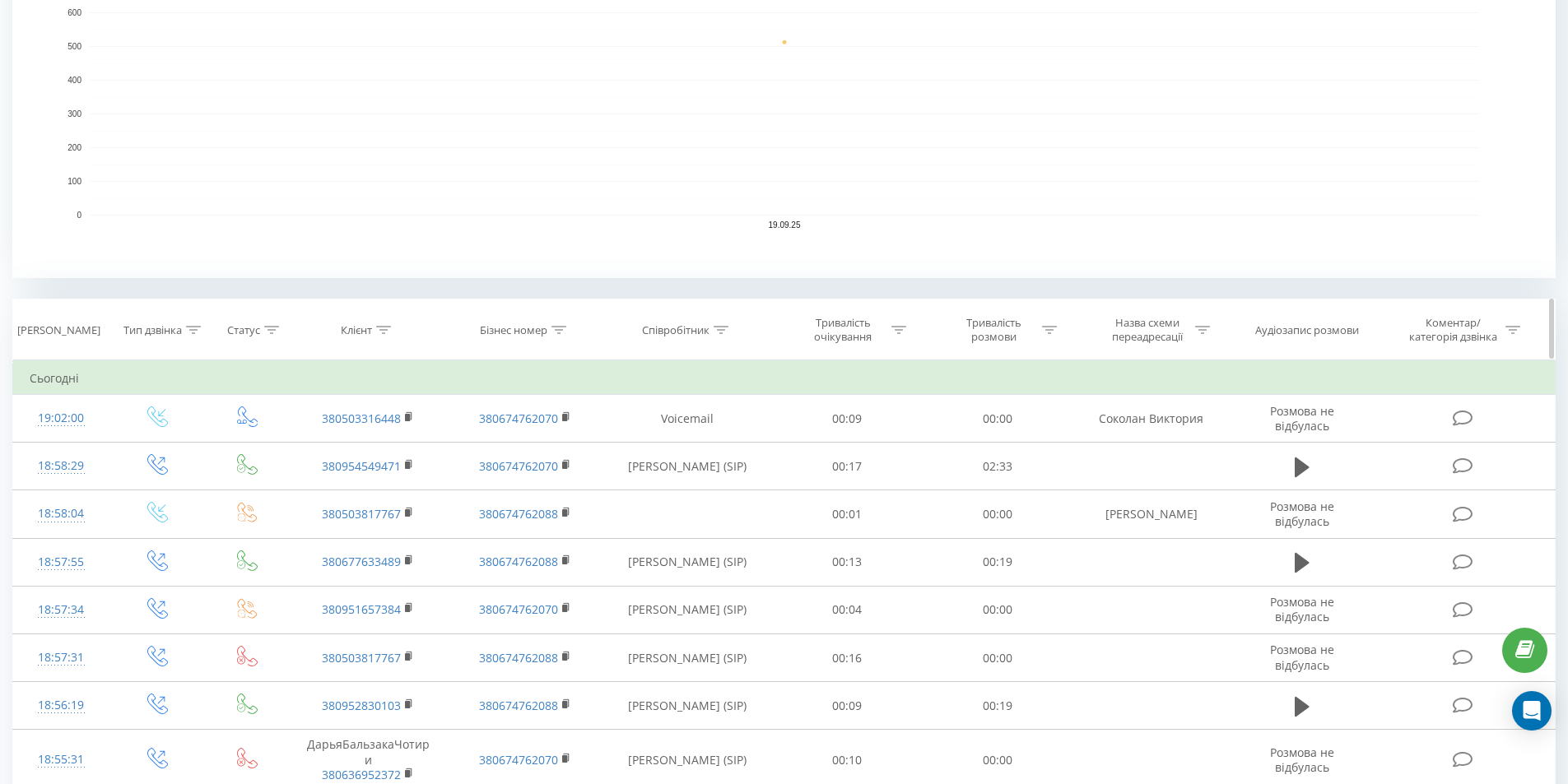
click at [719, 327] on icon at bounding box center [720, 329] width 14 height 8
click at [659, 455] on input "text" at bounding box center [687, 447] width 144 height 29
click button "OK" at bounding box center [721, 480] width 70 height 21
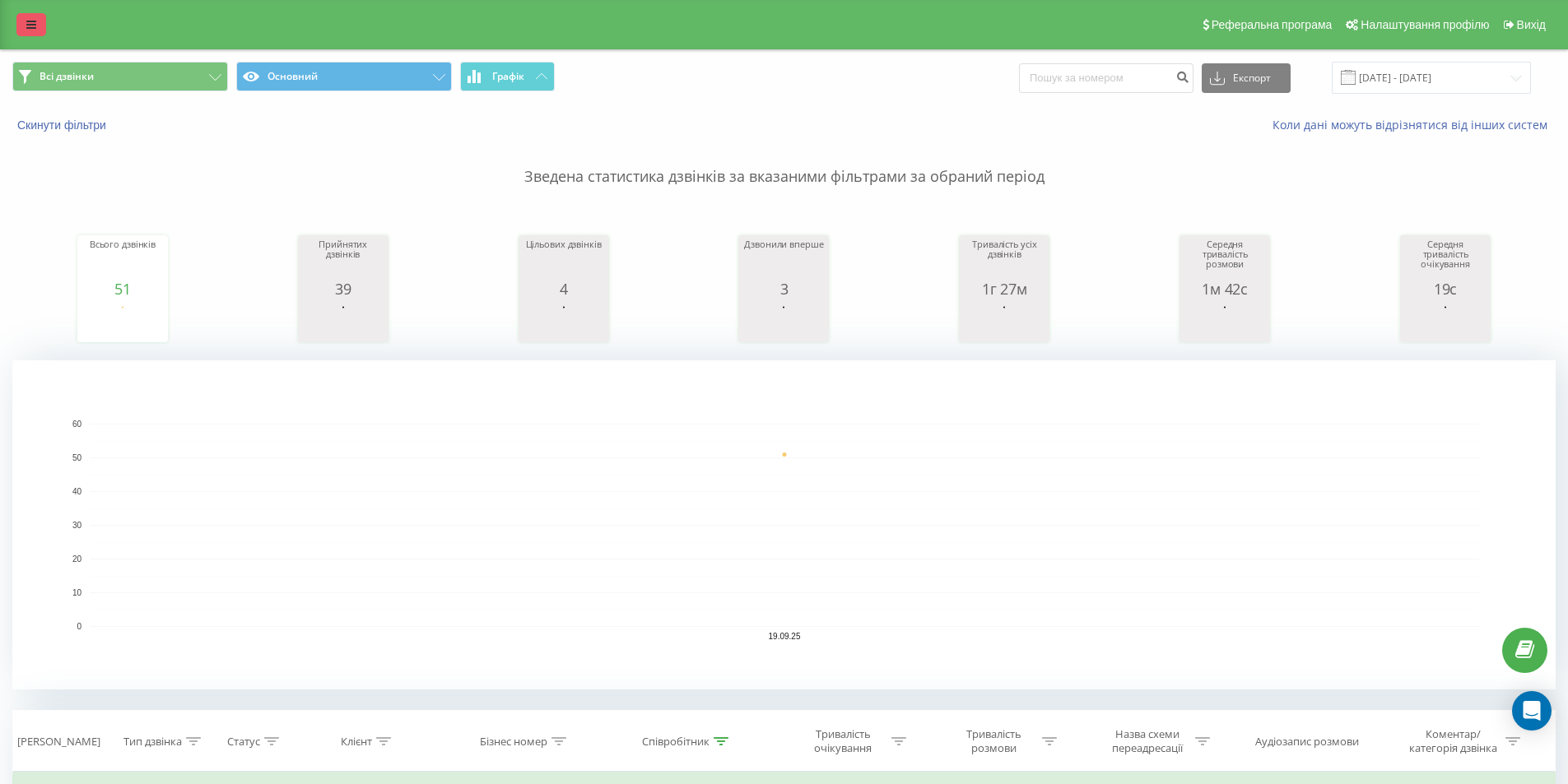
click at [36, 23] on link at bounding box center [31, 25] width 30 height 23
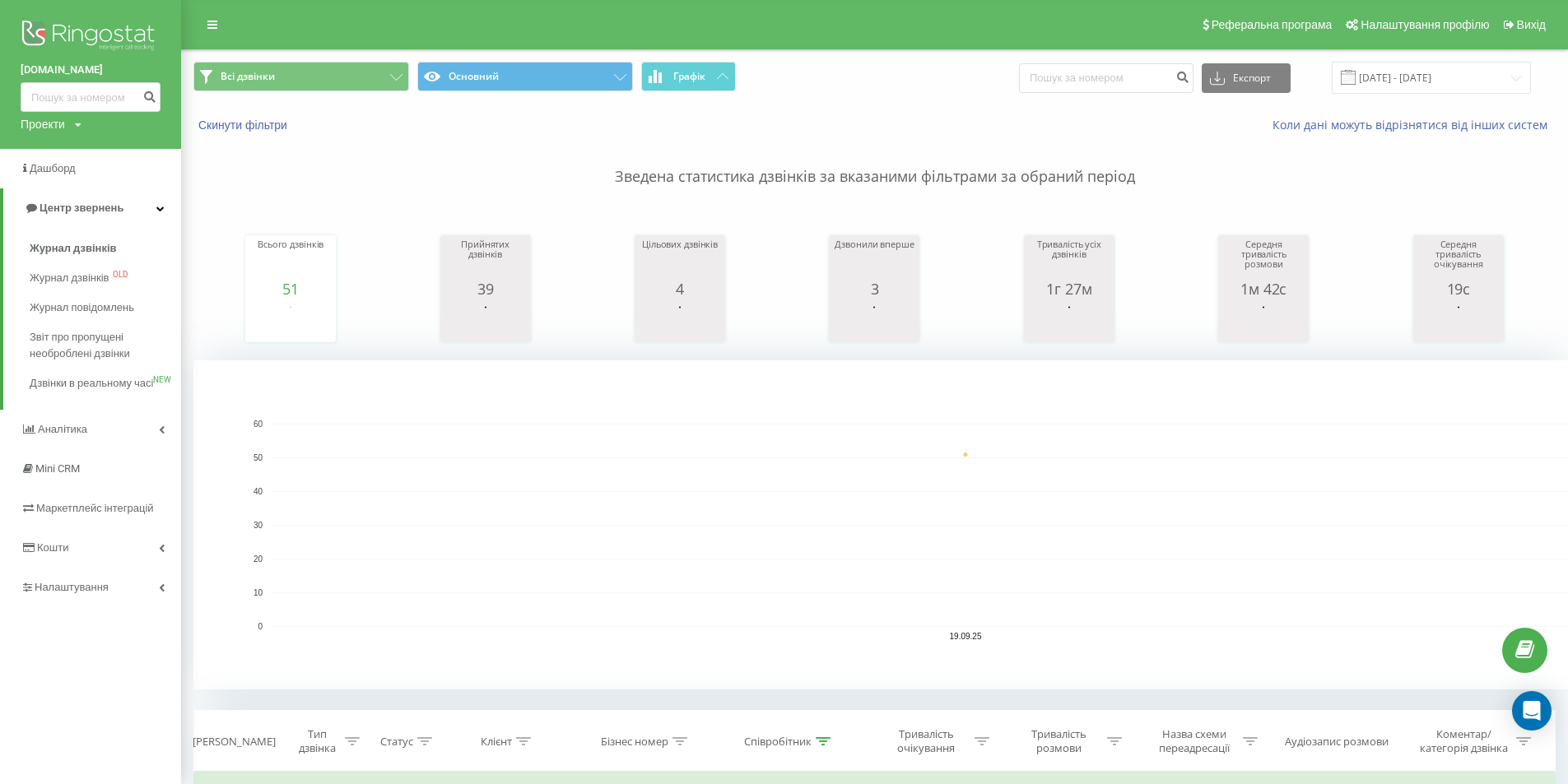
scroll to position [411, 0]
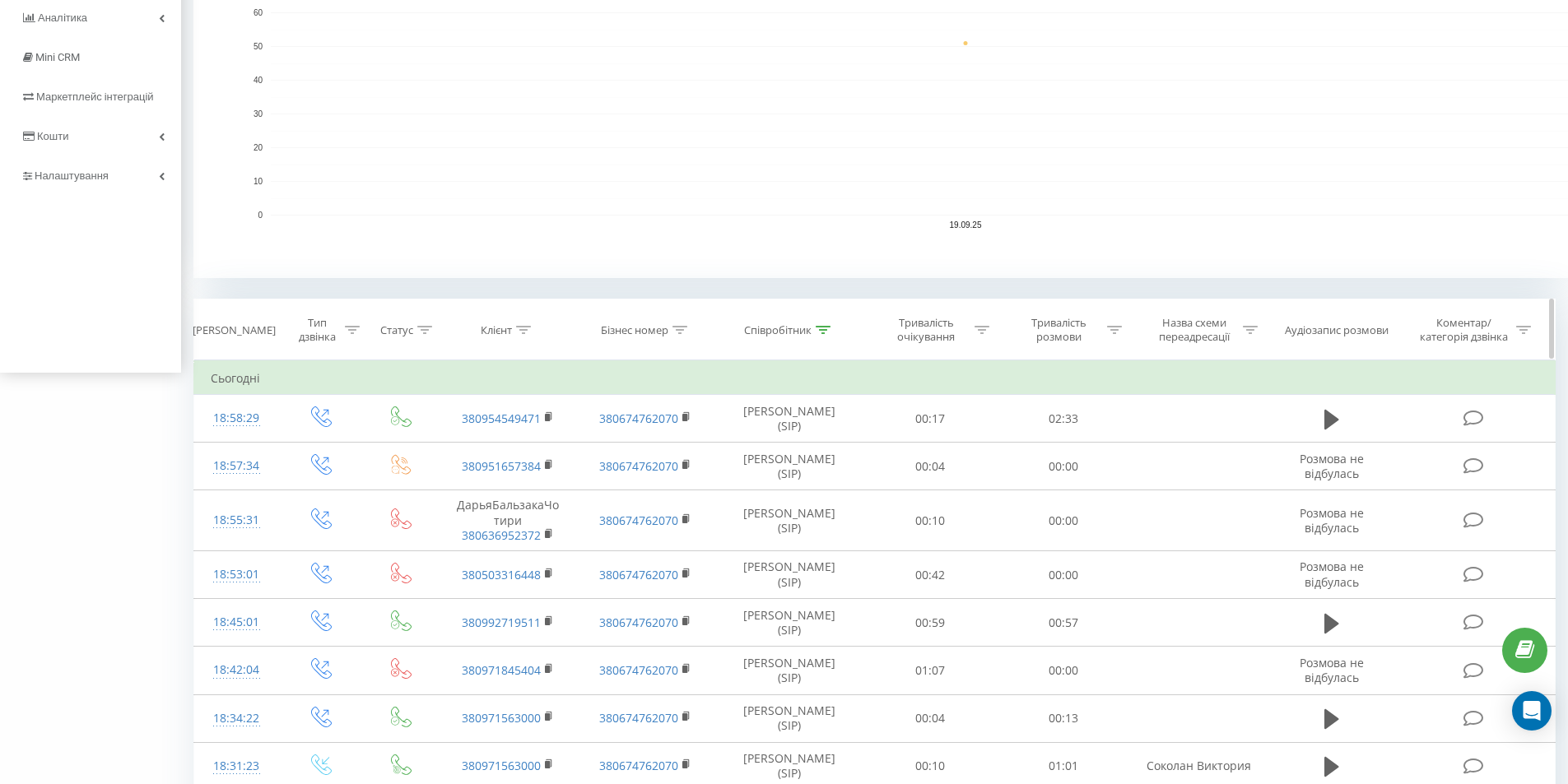
click at [817, 329] on icon at bounding box center [822, 329] width 14 height 8
click at [777, 457] on input "соколан" at bounding box center [789, 447] width 144 height 29
type input "с"
click button "OK" at bounding box center [823, 480] width 70 height 21
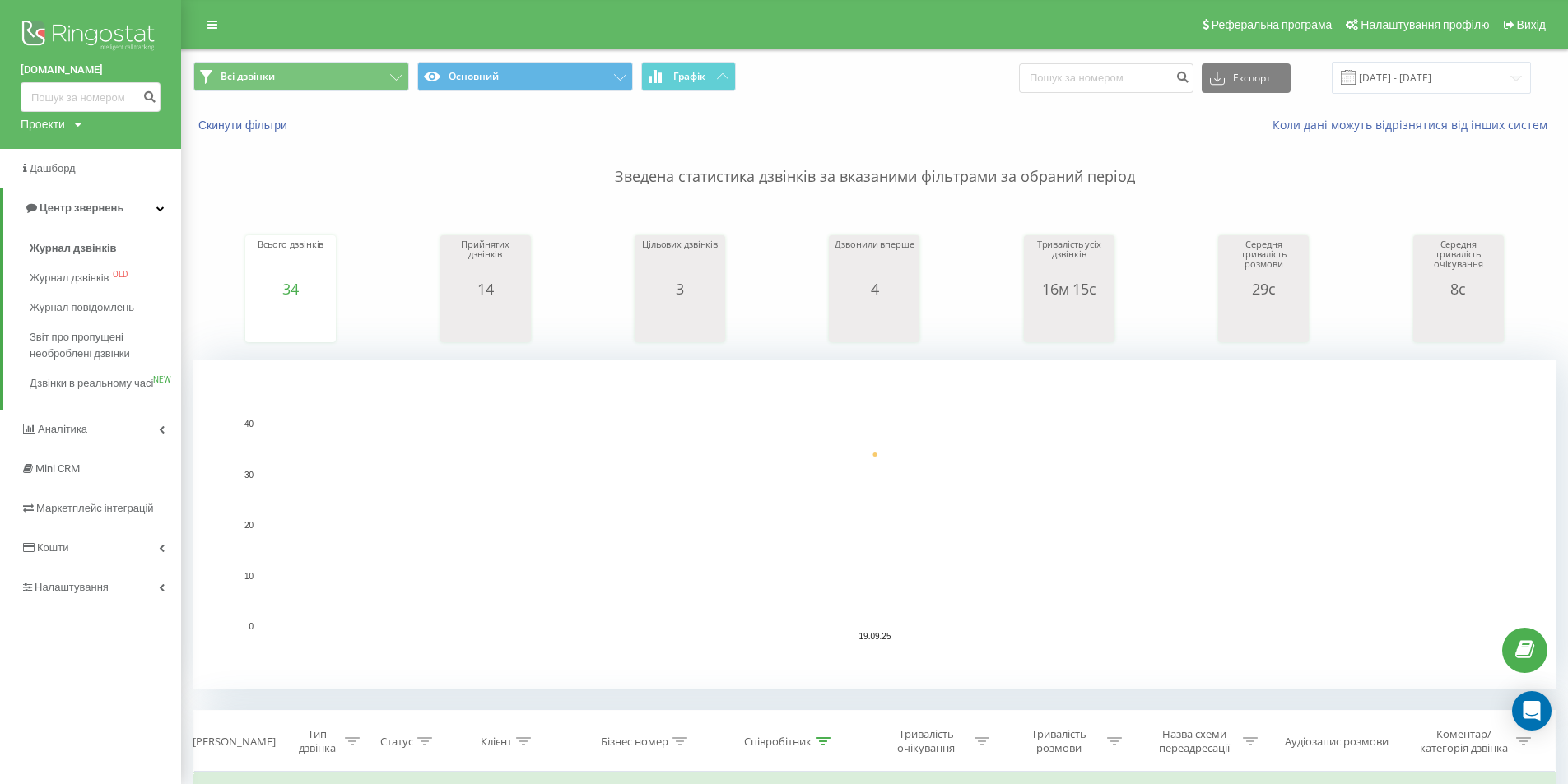
scroll to position [411, 0]
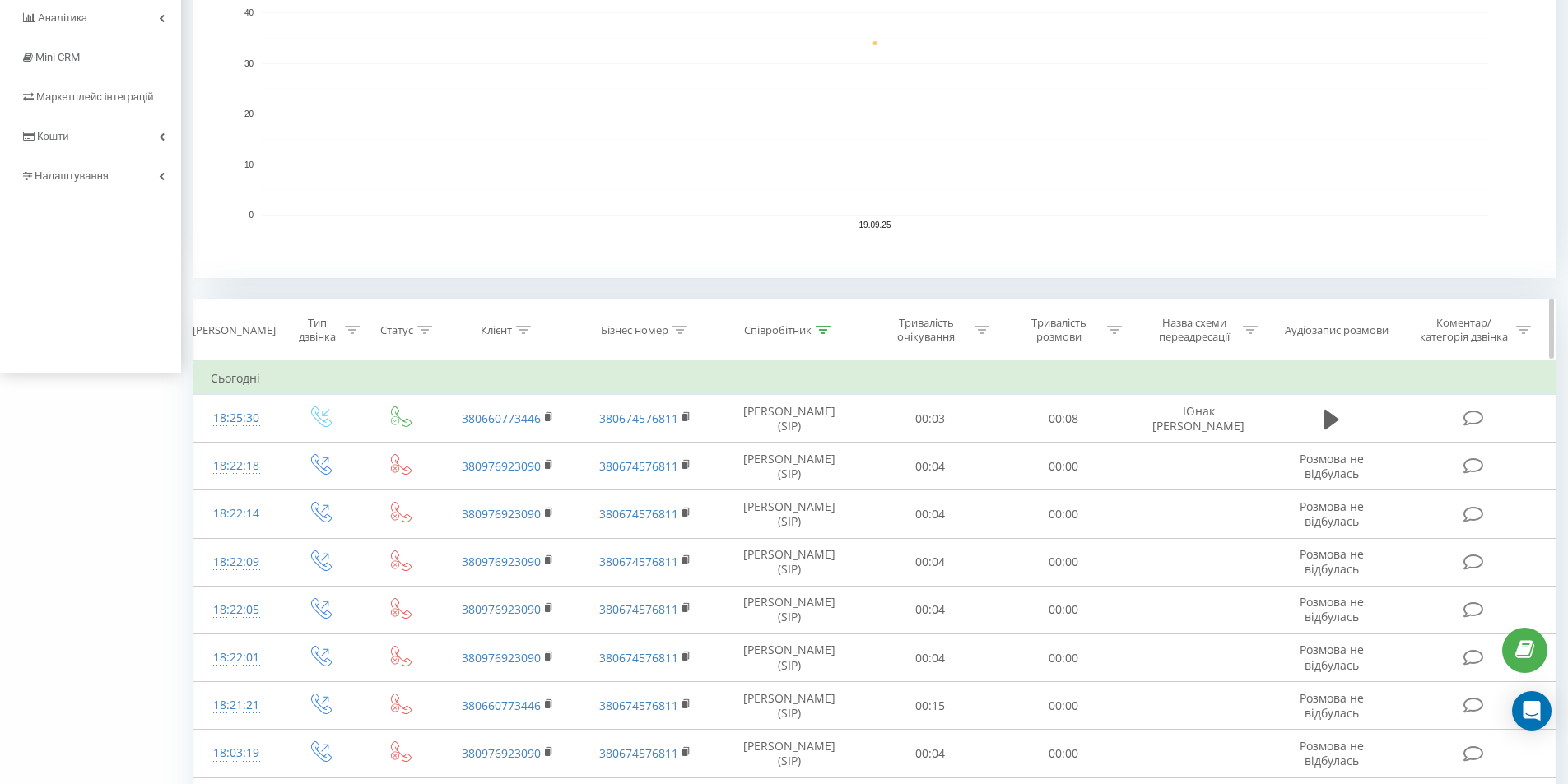
click at [821, 330] on icon at bounding box center [822, 329] width 14 height 8
click at [776, 447] on input "юнак" at bounding box center [789, 447] width 144 height 29
type input "ю"
type input "соколан"
click button "OK" at bounding box center [823, 480] width 70 height 21
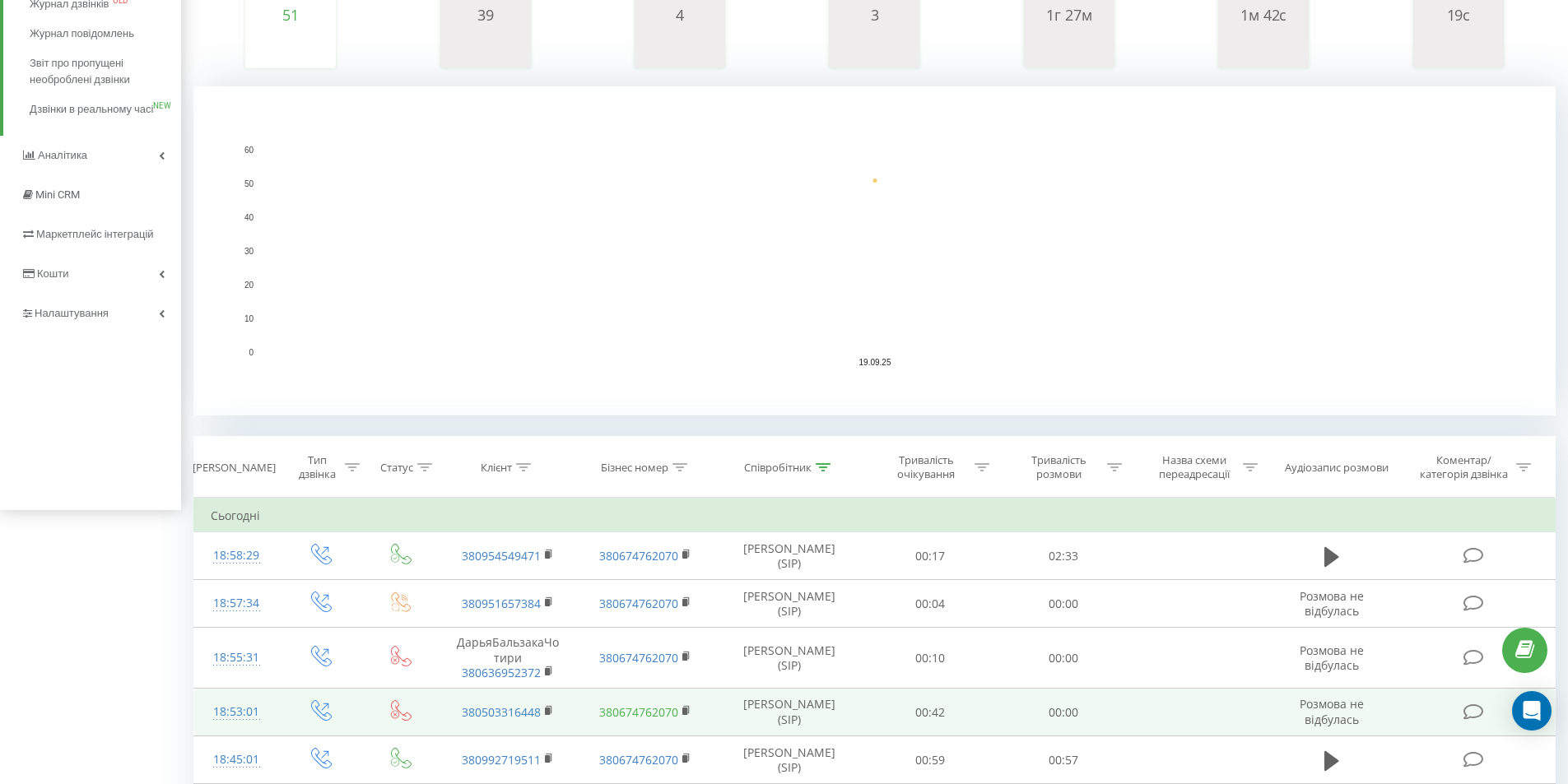
scroll to position [549, 0]
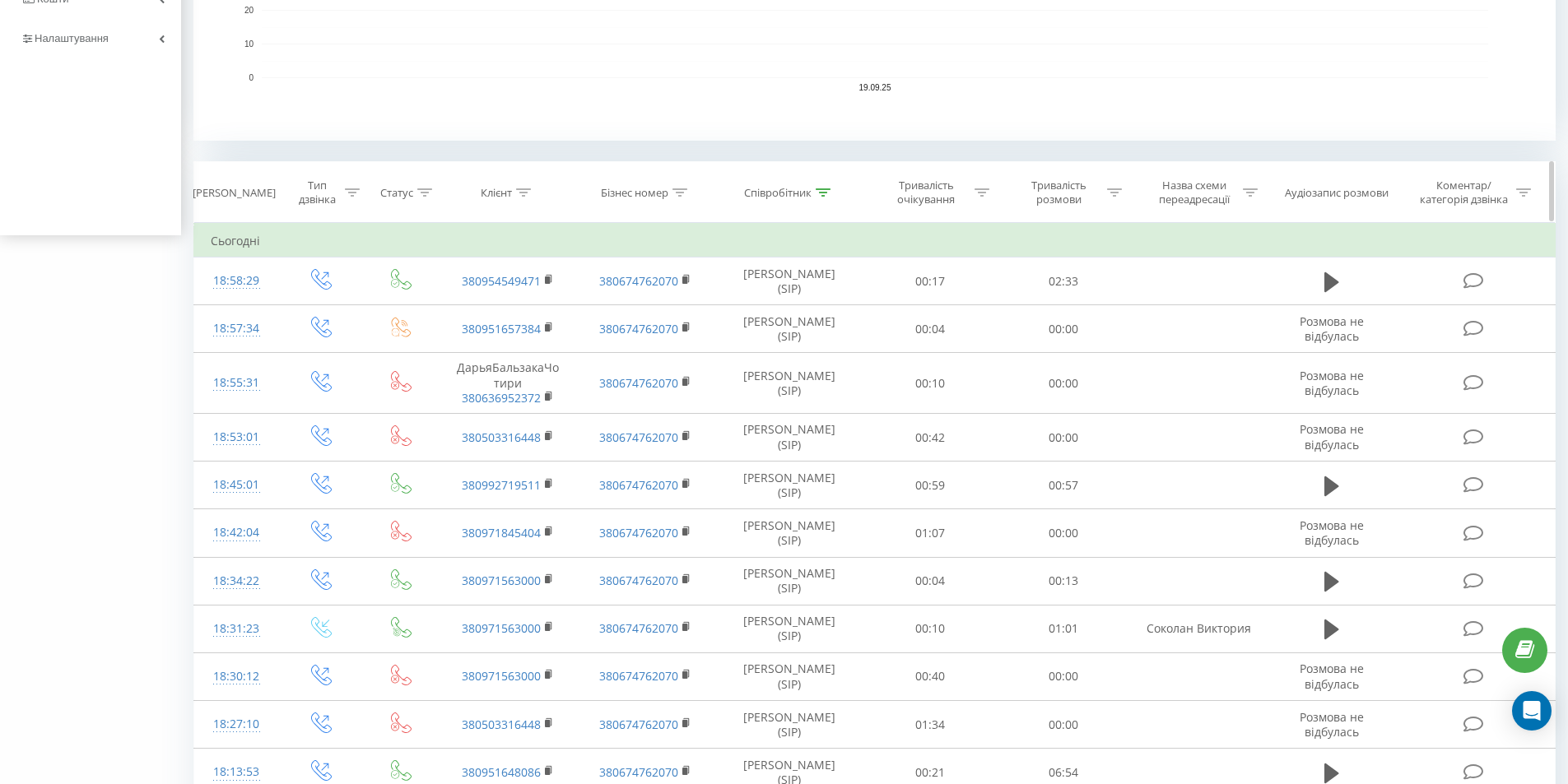
click at [682, 186] on div at bounding box center [680, 192] width 14 height 14
click at [644, 304] on input "text" at bounding box center [645, 310] width 144 height 29
click at [658, 343] on span "OK" at bounding box center [680, 343] width 46 height 25
click at [0, 0] on div at bounding box center [0, 0] width 0 height 0
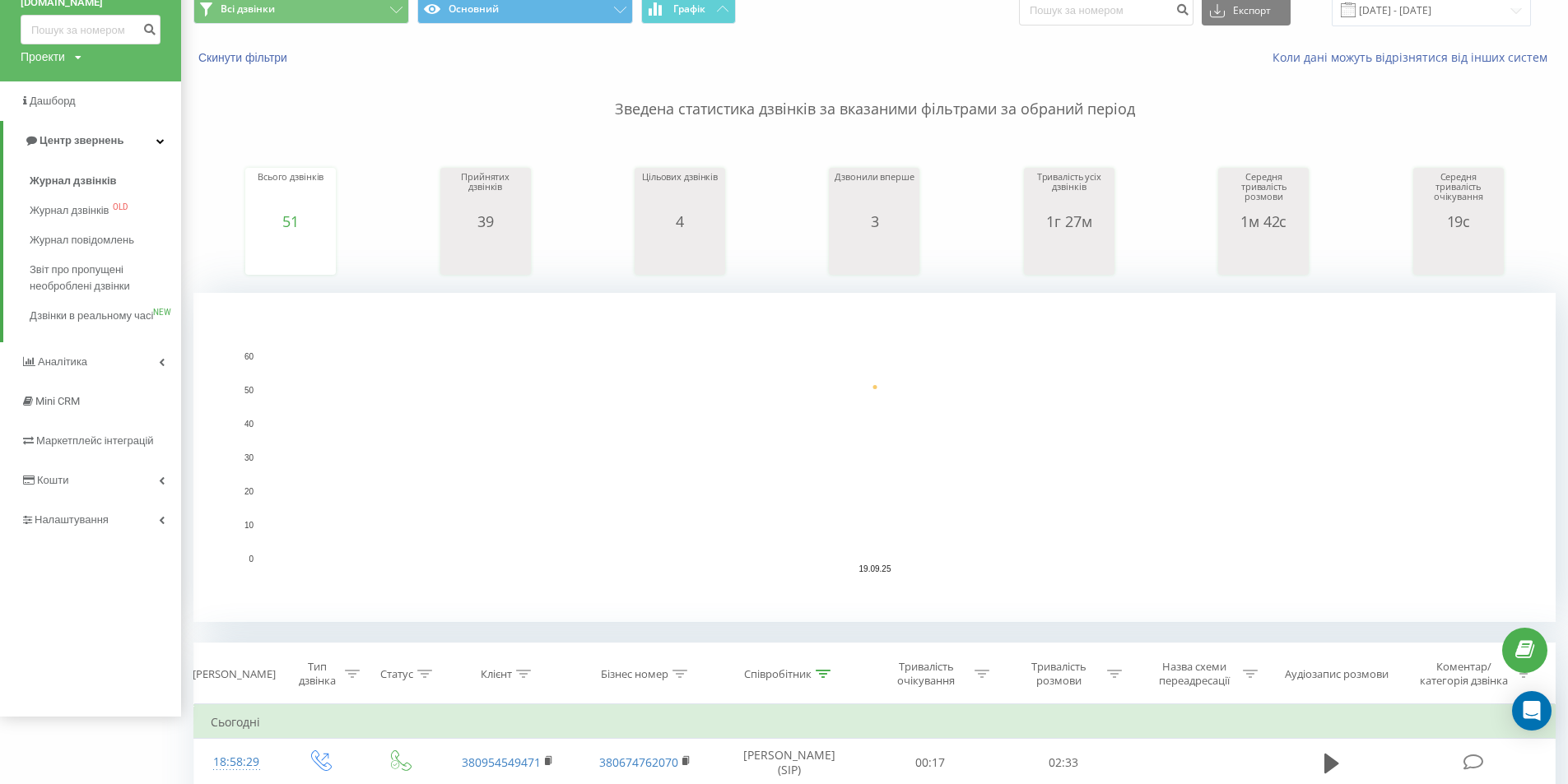
scroll to position [0, 0]
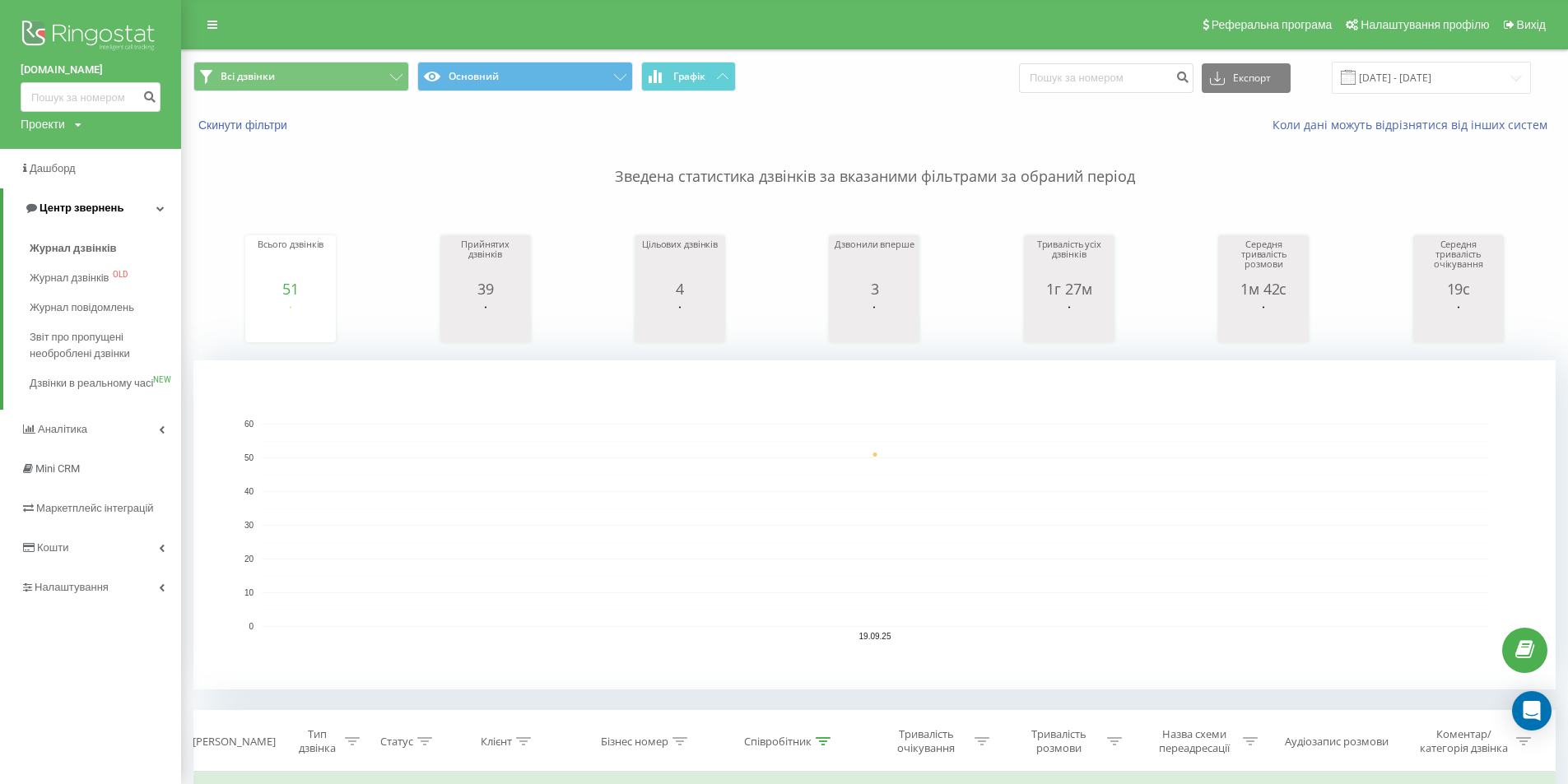
click at [52, 208] on span "Центр звернень" at bounding box center [81, 208] width 84 height 13
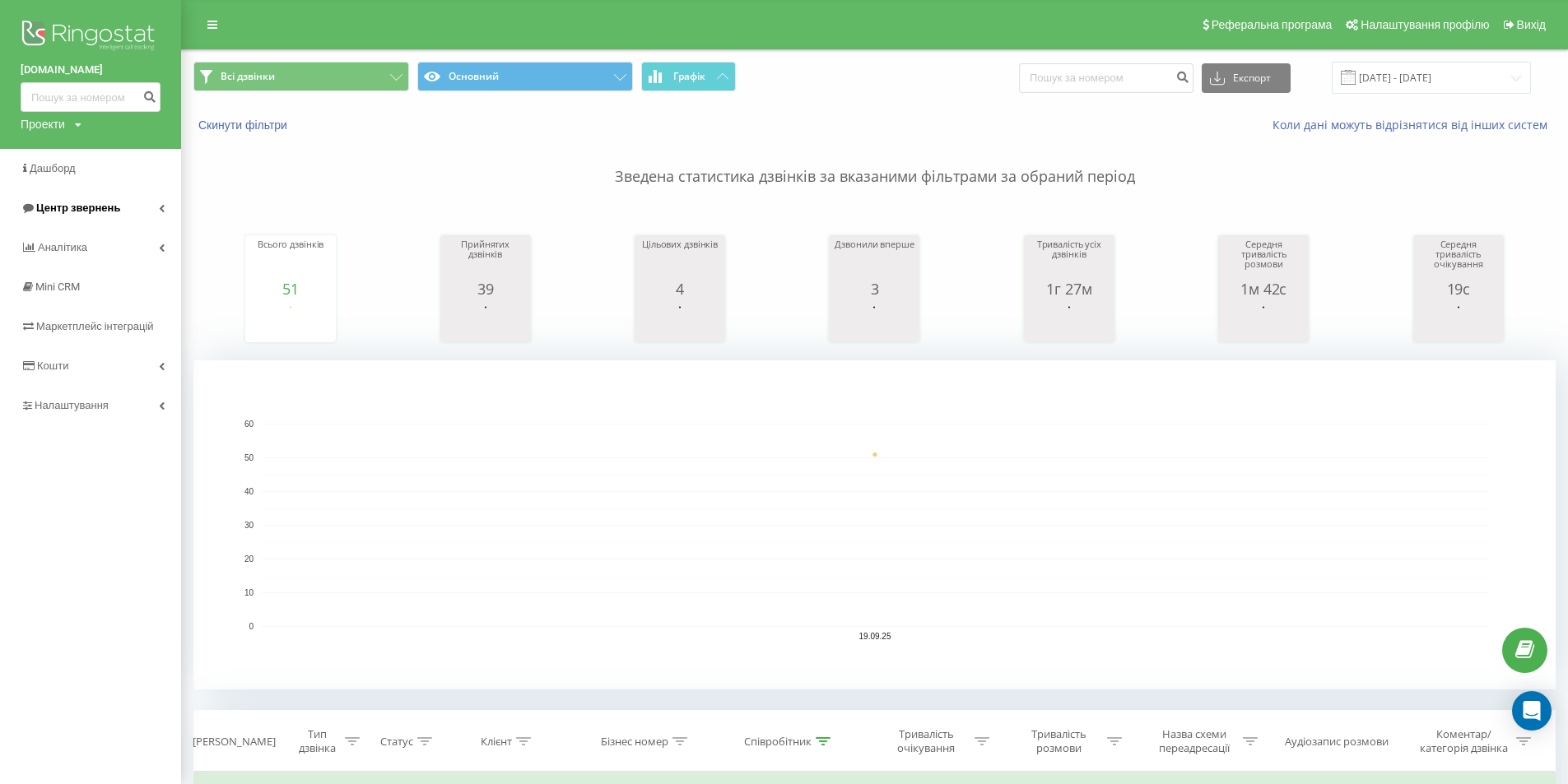
click at [55, 208] on span "Центр звернень" at bounding box center [78, 208] width 84 height 13
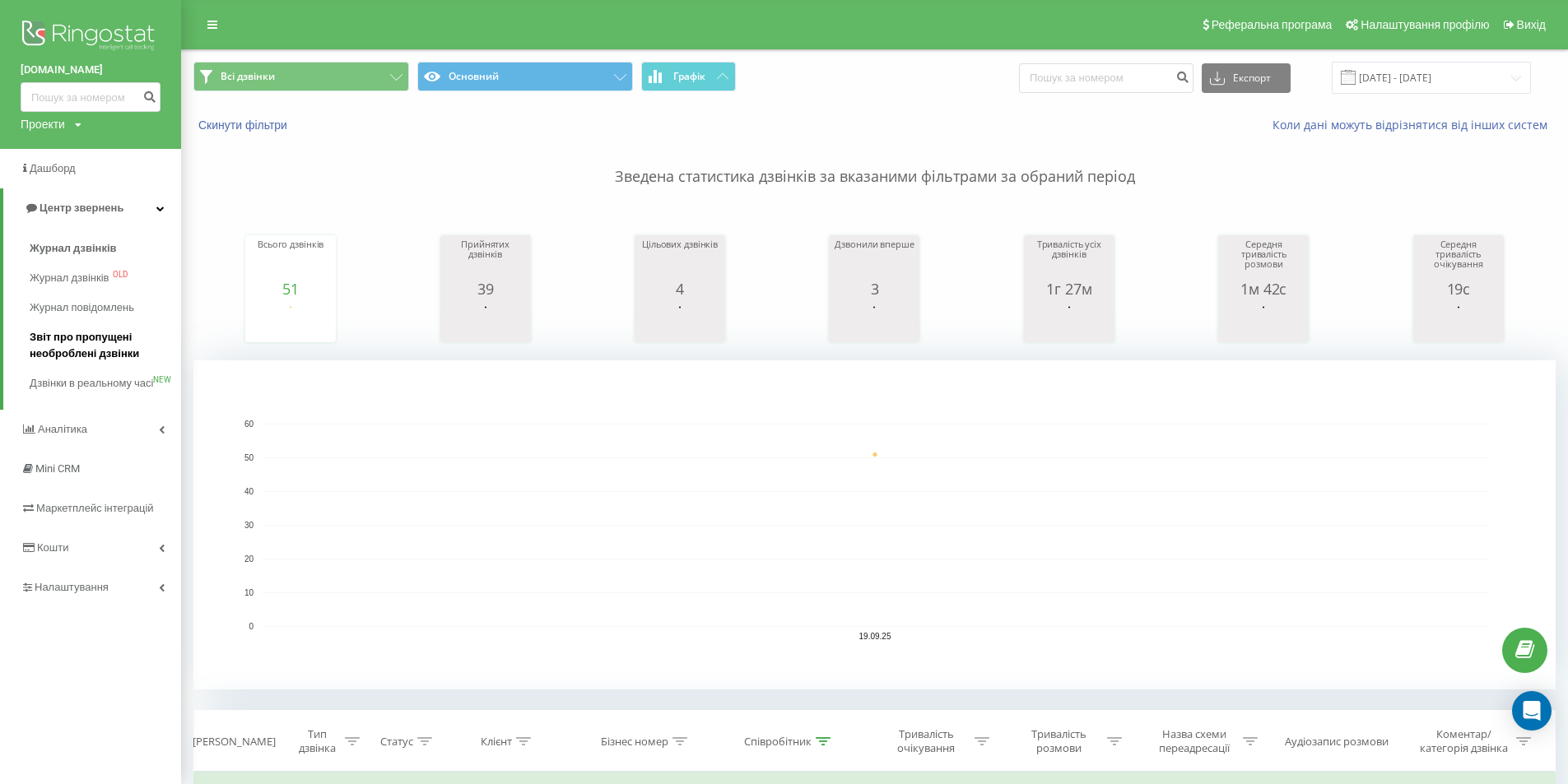
click at [64, 341] on span "Звіт про пропущені необроблені дзвінки" at bounding box center [101, 346] width 144 height 32
